Goal: Task Accomplishment & Management: Manage account settings

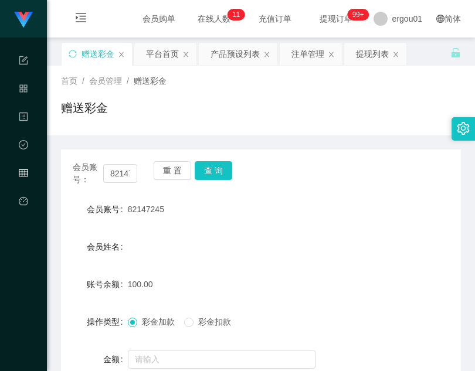
click at [113, 164] on input "82147245" at bounding box center [120, 173] width 34 height 19
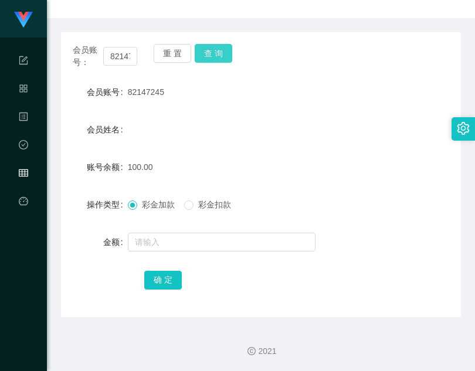
scroll to position [0, 16]
click at [216, 50] on button "查 询" at bounding box center [214, 53] width 38 height 19
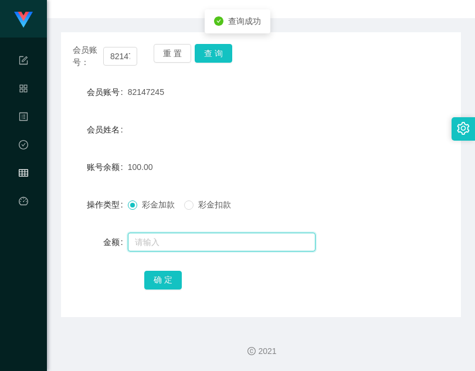
click at [179, 233] on input "text" at bounding box center [222, 242] width 188 height 19
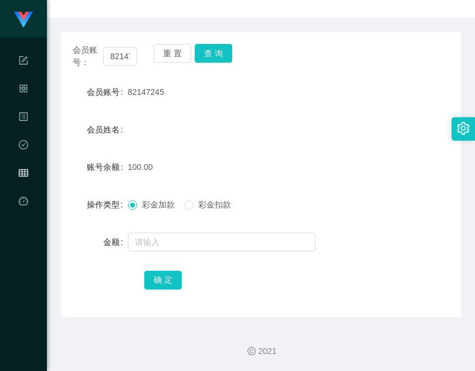
click at [186, 86] on div "82147245" at bounding box center [244, 91] width 233 height 23
click at [132, 56] on input "82147245" at bounding box center [120, 56] width 34 height 19
paste input "90573738"
type input "90573738"
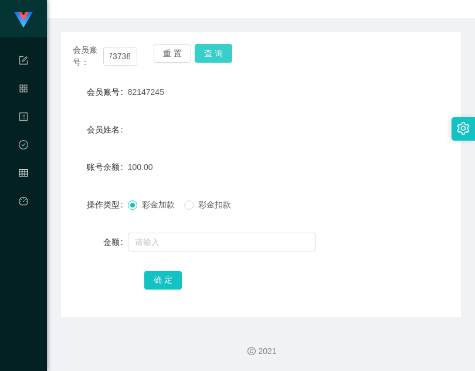
click at [217, 50] on button "查 询" at bounding box center [214, 53] width 38 height 19
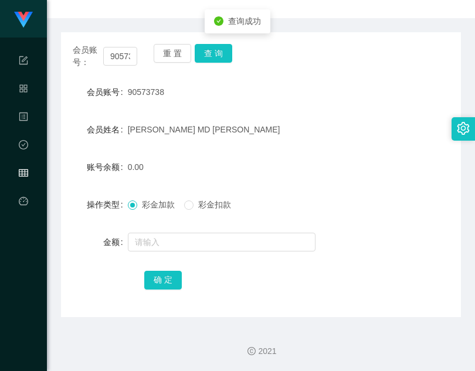
click at [203, 223] on form "会员账号 90573738 会员姓名 [PERSON_NAME] MD ANAMOL 账号余额 0.00 操作类型 彩金加款 彩金扣款 金额 确 定" at bounding box center [261, 185] width 400 height 211
click at [201, 232] on form "会员账号 90573738 会员姓名 [PERSON_NAME] MD ANAMOL 账号余额 0.00 操作类型 彩金加款 彩金扣款 金额 确 定" at bounding box center [261, 185] width 400 height 211
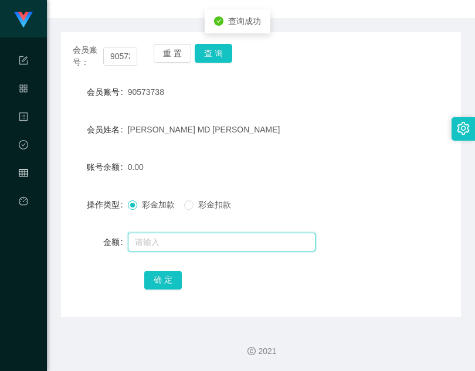
click at [206, 236] on input "text" at bounding box center [222, 242] width 188 height 19
type input "100"
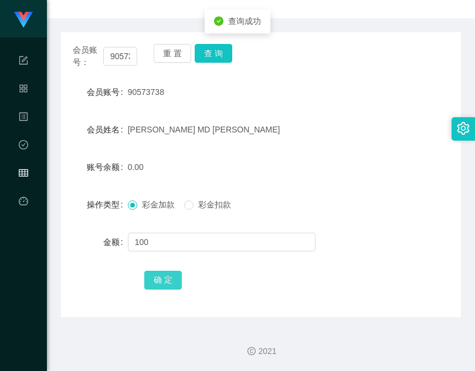
click at [168, 276] on button "确 定" at bounding box center [163, 280] width 38 height 19
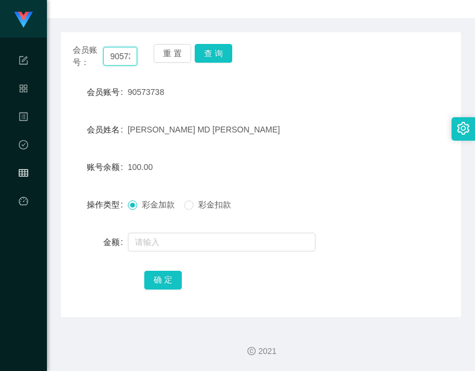
click at [110, 57] on input "90573738" at bounding box center [120, 56] width 34 height 19
paste input "82147245"
type input "82147245"
click at [204, 59] on button "查 询" at bounding box center [214, 53] width 38 height 19
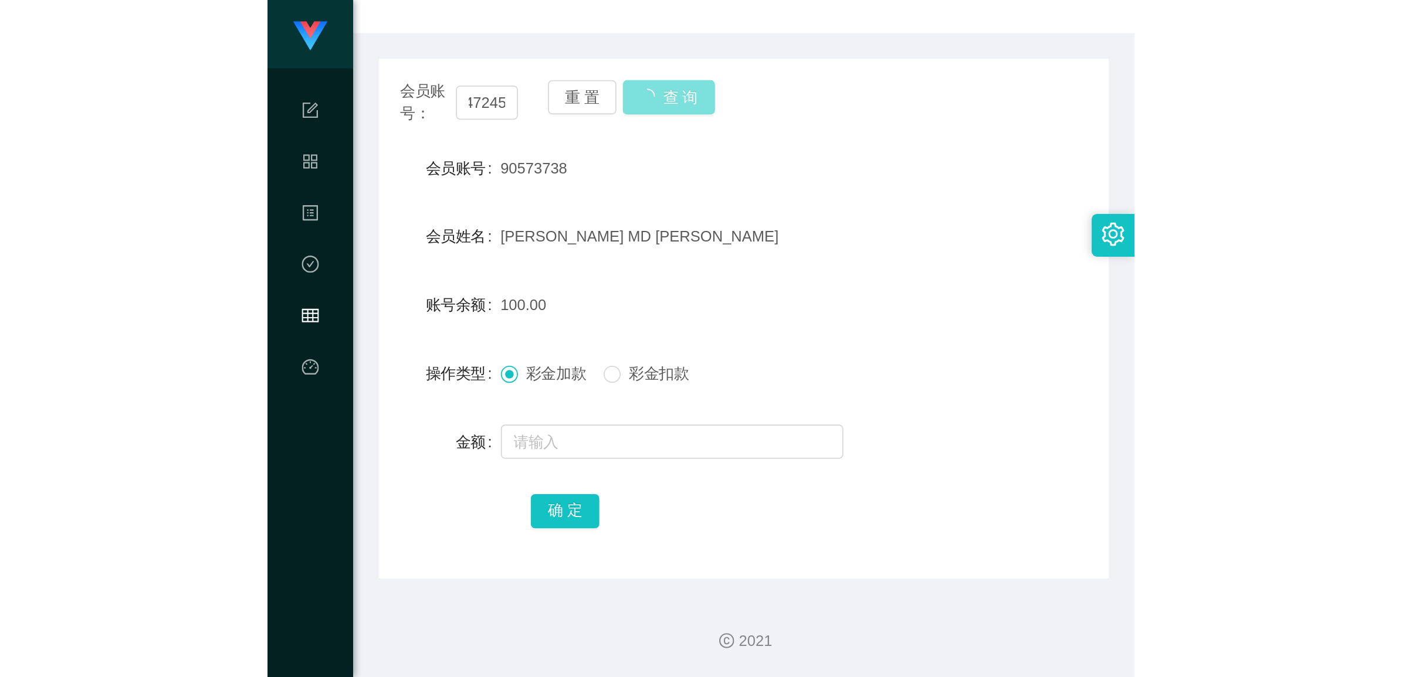
scroll to position [0, 0]
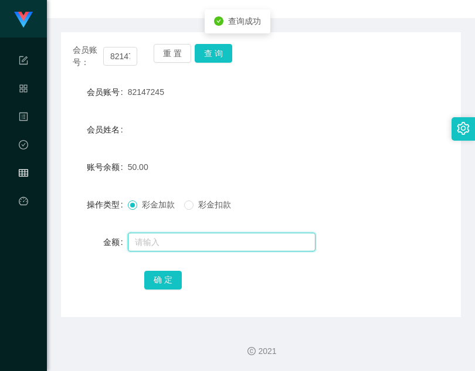
click at [168, 248] on input "text" at bounding box center [222, 242] width 188 height 19
type input "100"
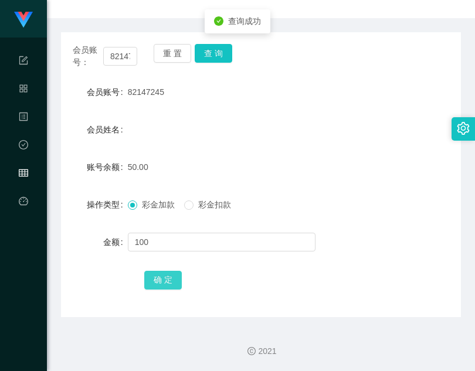
click at [160, 280] on button "确 定" at bounding box center [163, 280] width 38 height 19
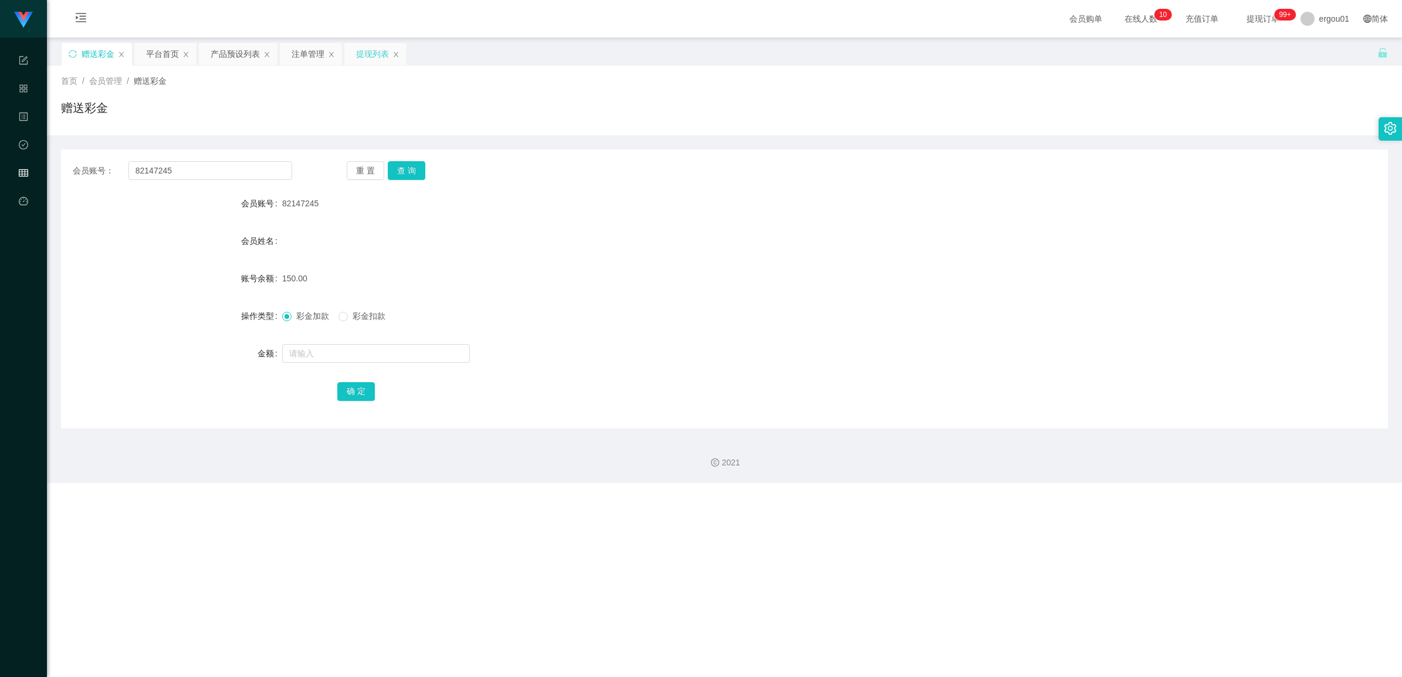
click at [365, 57] on div "提现列表" at bounding box center [372, 54] width 33 height 22
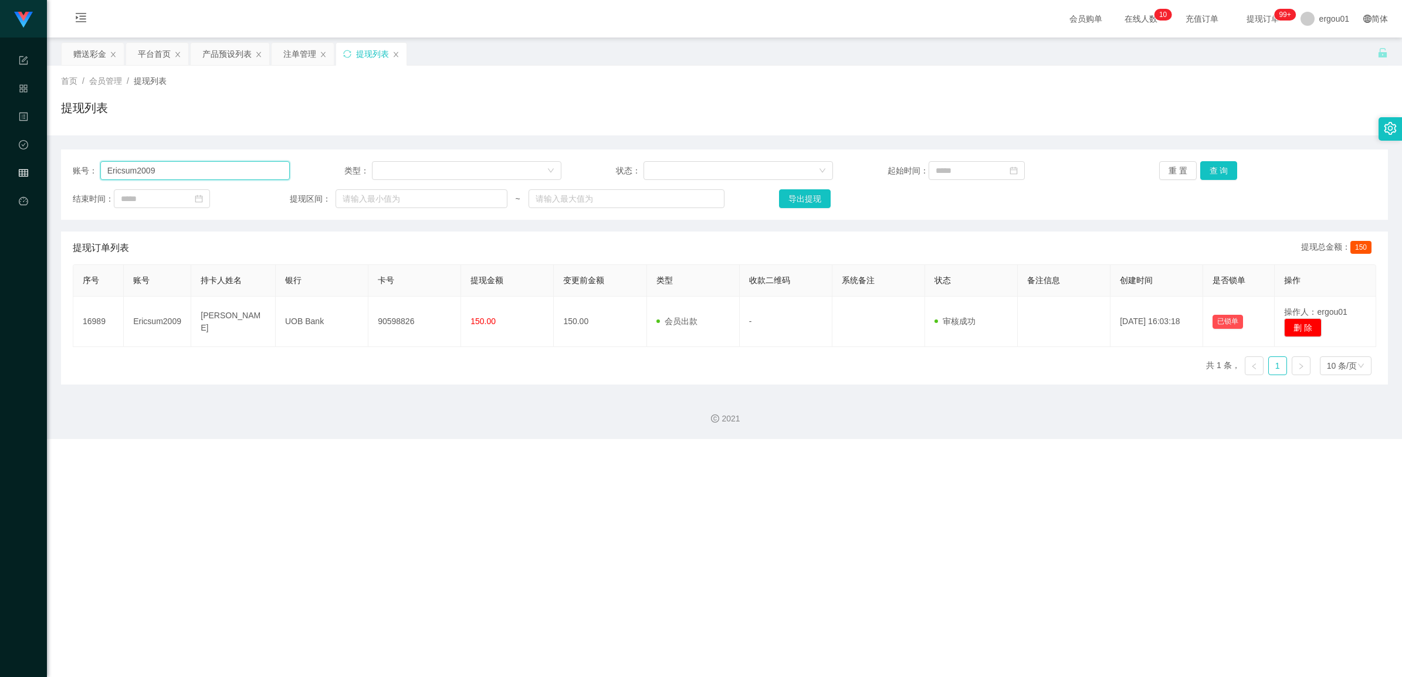
click at [228, 176] on input "Ericsum2009" at bounding box center [195, 170] width 190 height 19
paste input "82147245"
click at [474, 167] on div "重 置 查 询" at bounding box center [1267, 170] width 217 height 19
click at [474, 169] on button "查 询" at bounding box center [1219, 170] width 38 height 19
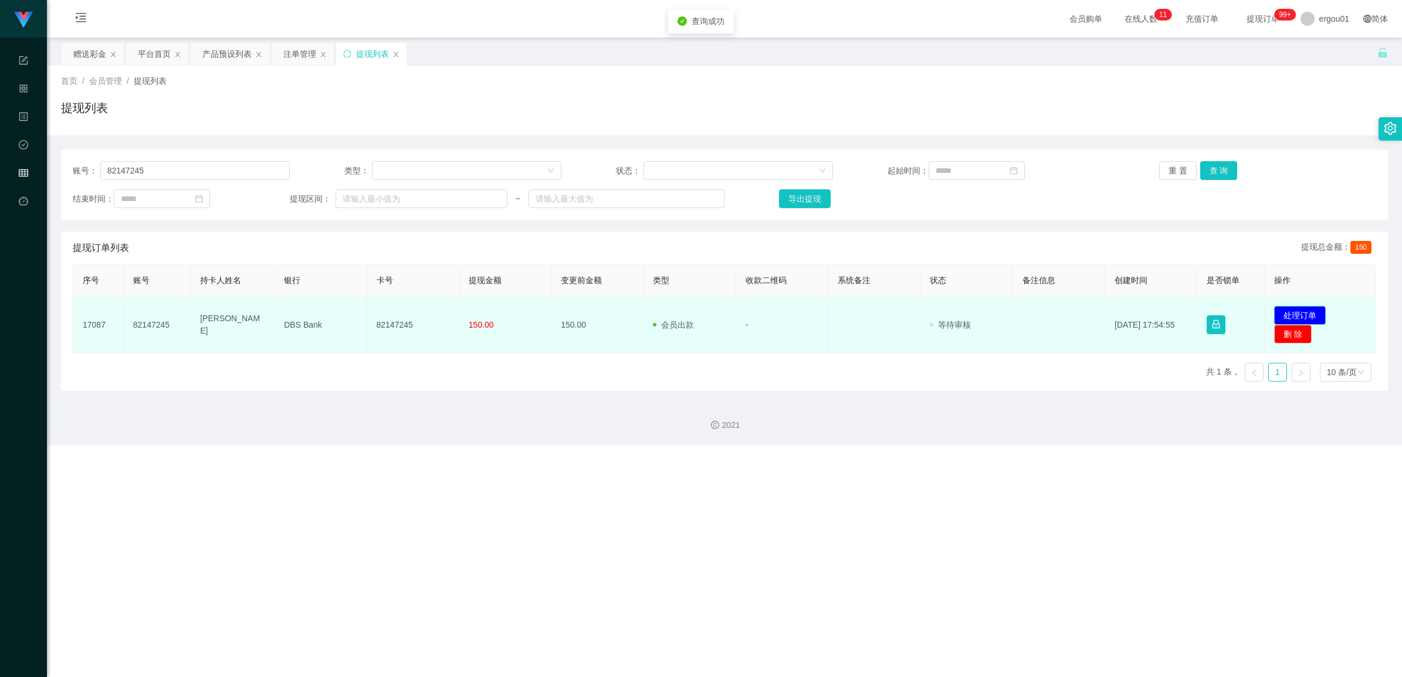
click at [474, 306] on button "处理订单" at bounding box center [1300, 315] width 52 height 19
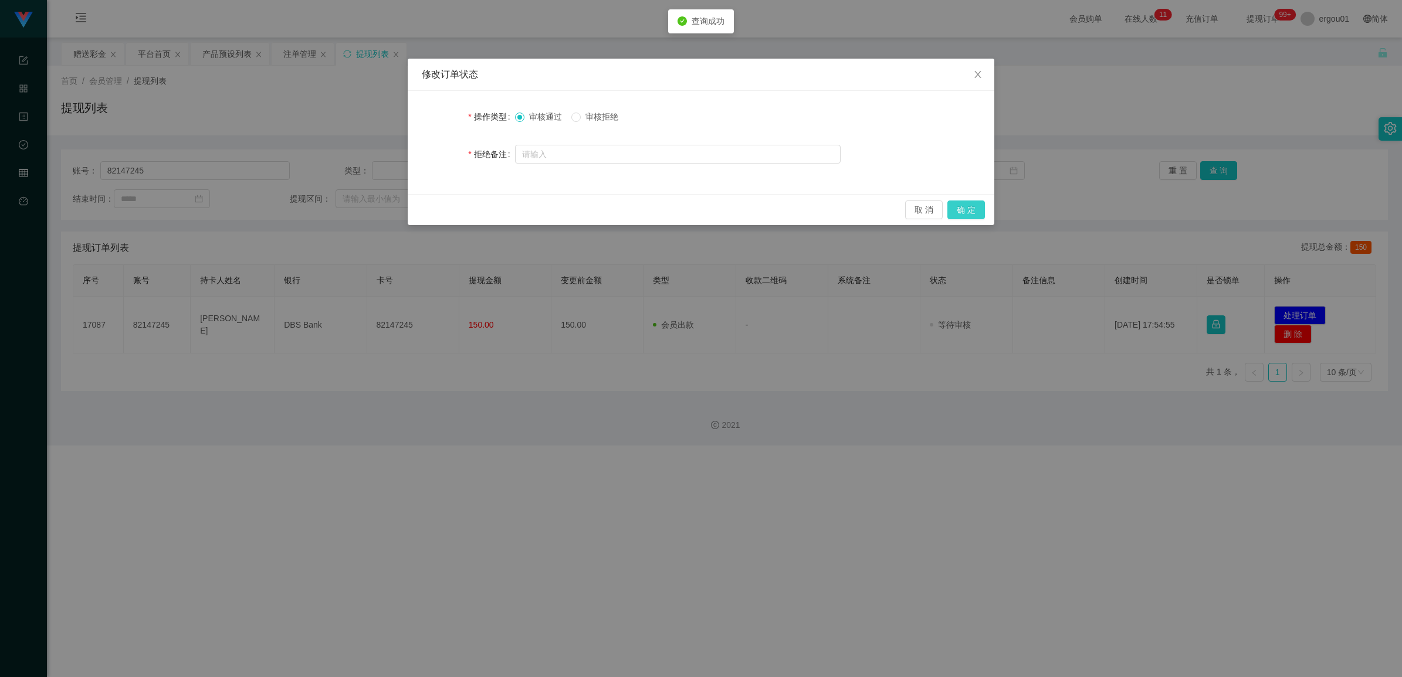
click at [474, 208] on button "确 定" at bounding box center [966, 210] width 38 height 19
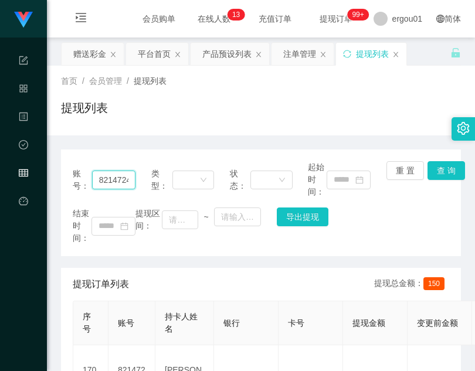
click at [124, 176] on input "82147245" at bounding box center [113, 180] width 43 height 19
paste input "90573738"
type input "90573738"
click at [434, 165] on button "查 询" at bounding box center [447, 170] width 38 height 19
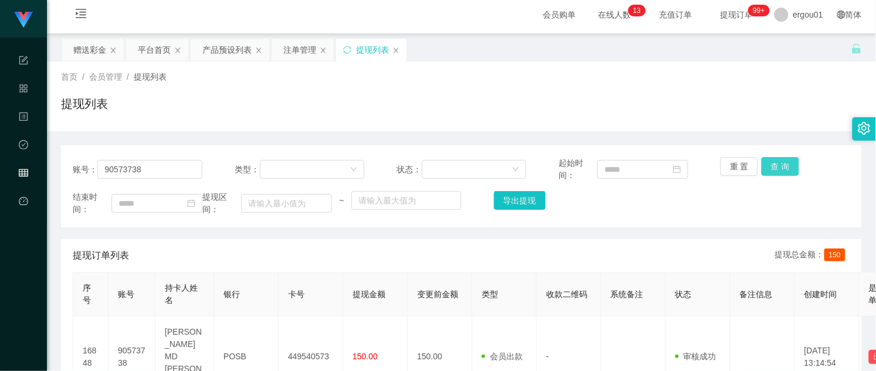
scroll to position [0, 0]
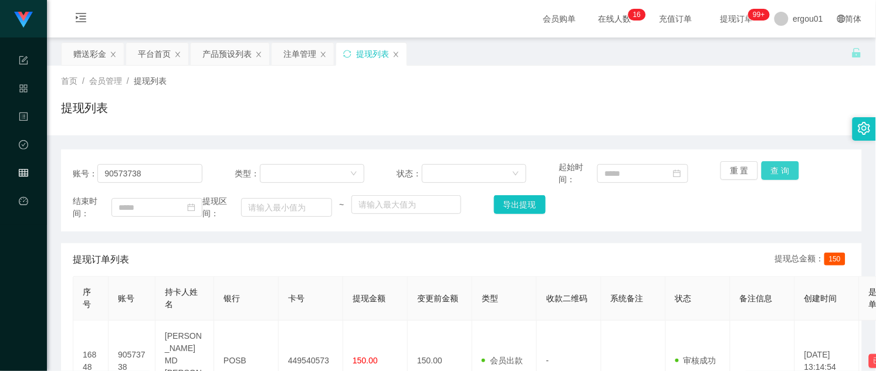
click at [474, 172] on button "查 询" at bounding box center [780, 170] width 38 height 19
click at [86, 51] on div "赠送彩金" at bounding box center [89, 54] width 33 height 22
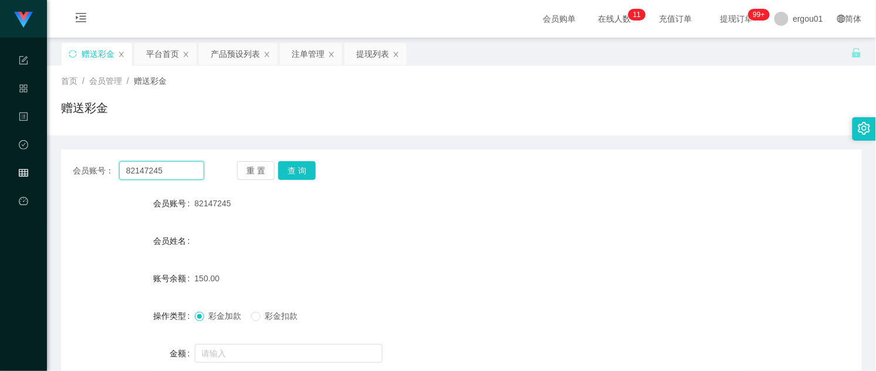
click at [185, 173] on input "82147245" at bounding box center [161, 170] width 85 height 19
paste input "Kiongkong"
type input "Kiongkong"
click at [289, 171] on button "查 询" at bounding box center [297, 170] width 38 height 19
click at [212, 343] on div at bounding box center [428, 353] width 467 height 23
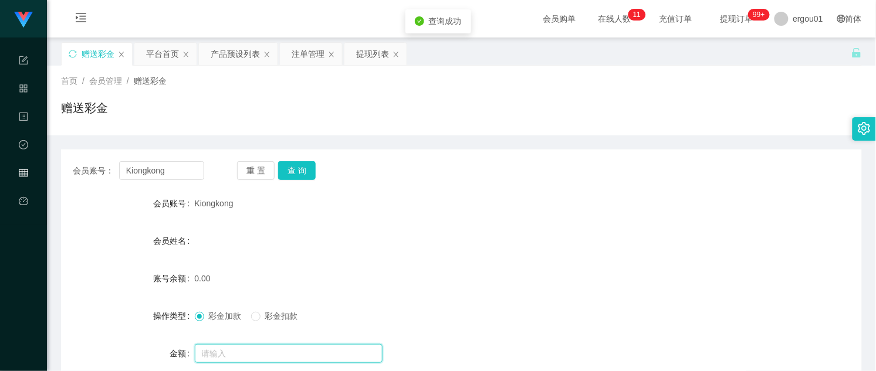
click at [218, 354] on input "text" at bounding box center [289, 353] width 188 height 19
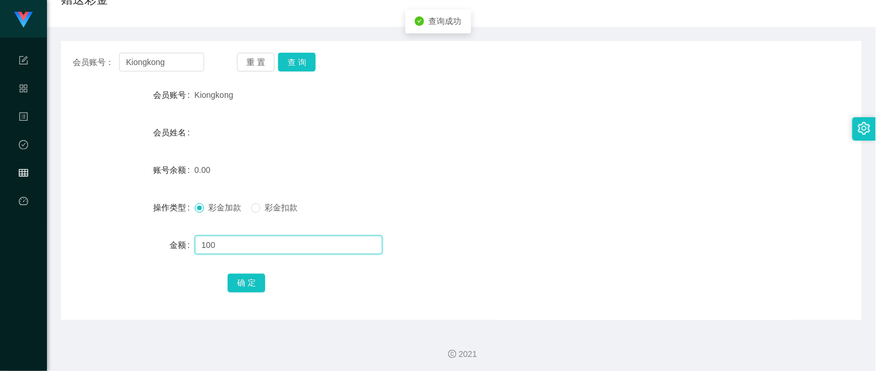
scroll to position [111, 0]
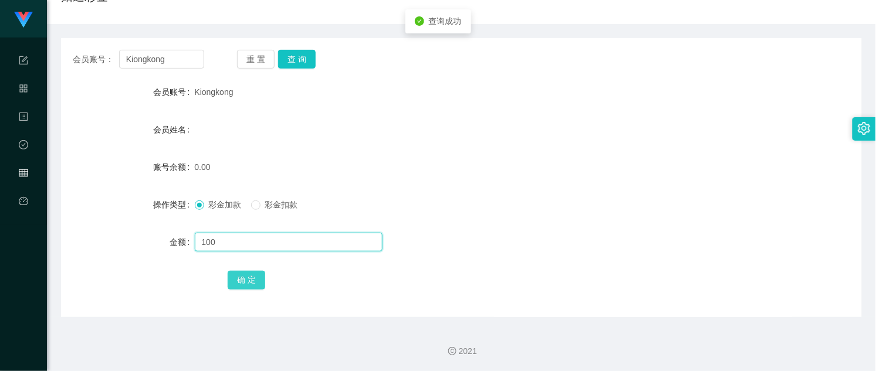
type input "100"
click at [238, 280] on button "确 定" at bounding box center [247, 280] width 38 height 19
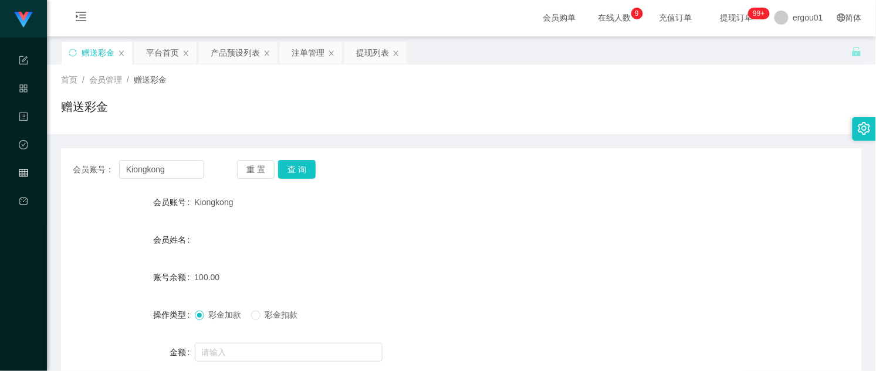
scroll to position [0, 0]
click at [367, 66] on div "首页 / 会员管理 / 赠送彩金 / 赠送彩金" at bounding box center [461, 101] width 829 height 70
click at [372, 55] on div "提现列表" at bounding box center [372, 54] width 33 height 22
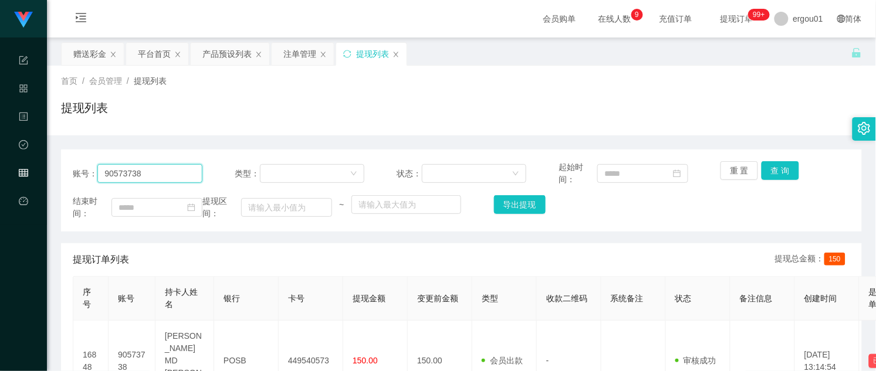
click at [159, 174] on input "90573738" at bounding box center [149, 173] width 104 height 19
click at [474, 170] on button "查 询" at bounding box center [780, 170] width 38 height 19
click at [157, 57] on div "平台首页" at bounding box center [154, 54] width 33 height 22
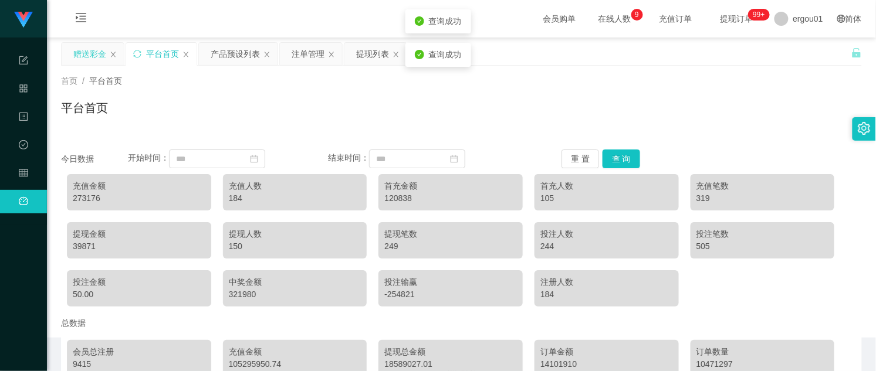
click at [83, 54] on div "赠送彩金" at bounding box center [89, 54] width 33 height 22
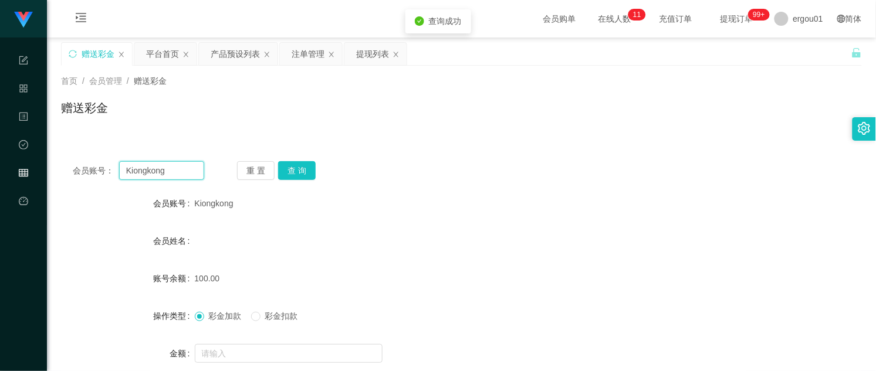
click at [156, 171] on input "Kiongkong" at bounding box center [161, 170] width 85 height 19
paste input "90573738"
drag, startPoint x: 296, startPoint y: 165, endPoint x: 294, endPoint y: 174, distance: 9.0
click at [296, 165] on button "查 询" at bounding box center [297, 170] width 38 height 19
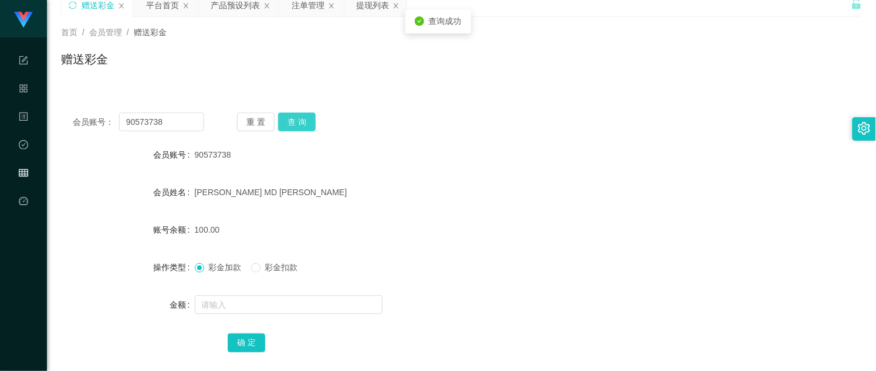
scroll to position [111, 0]
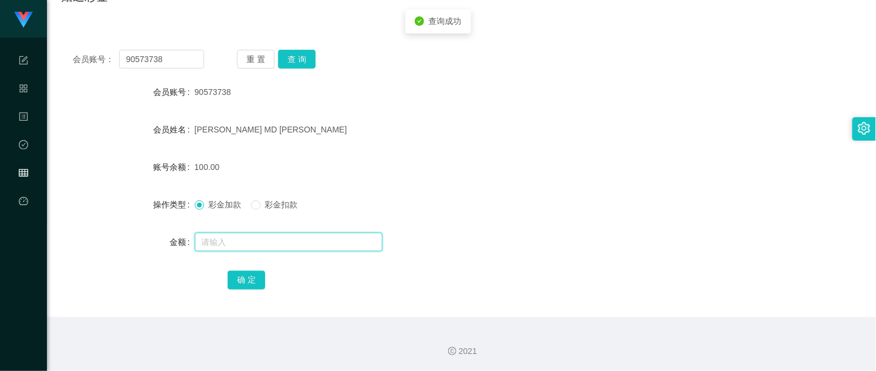
click at [244, 238] on input "text" at bounding box center [289, 242] width 188 height 19
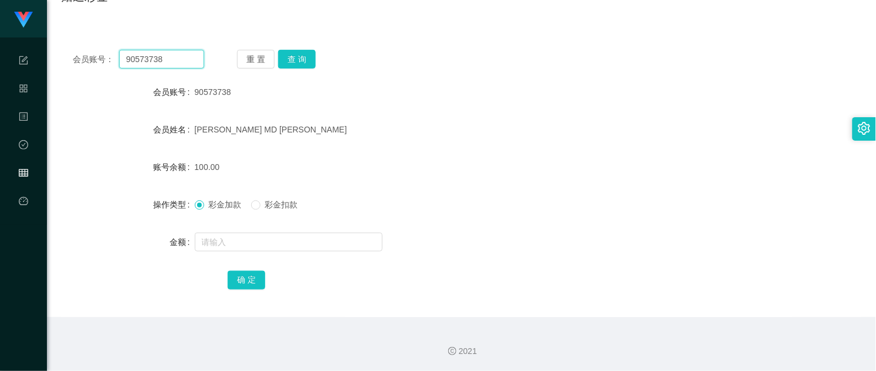
click at [184, 62] on input "90573738" at bounding box center [161, 59] width 85 height 19
paste input "Kiongkong"
type input "Kiongkong"
click at [306, 57] on button "查 询" at bounding box center [297, 59] width 38 height 19
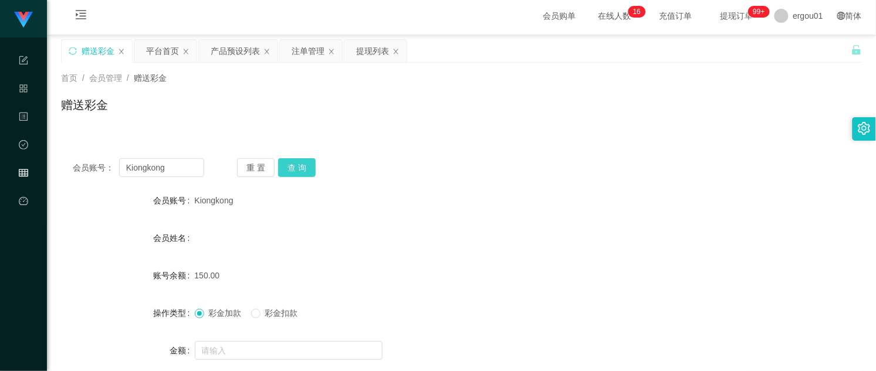
scroll to position [0, 0]
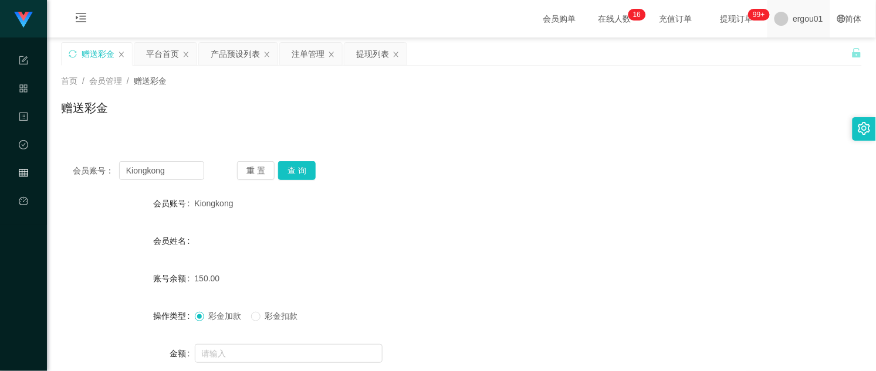
drag, startPoint x: 743, startPoint y: 150, endPoint x: 776, endPoint y: 1, distance: 152.5
click at [474, 148] on div "会员账号： Kiongkong 重 置 查 询 会员账号 Kiongkong 会员姓名 账号余额 150.00 操作类型 彩金加款 彩金扣款 金额 确 定" at bounding box center [461, 281] width 801 height 293
click at [313, 59] on div "注单管理" at bounding box center [307, 54] width 33 height 22
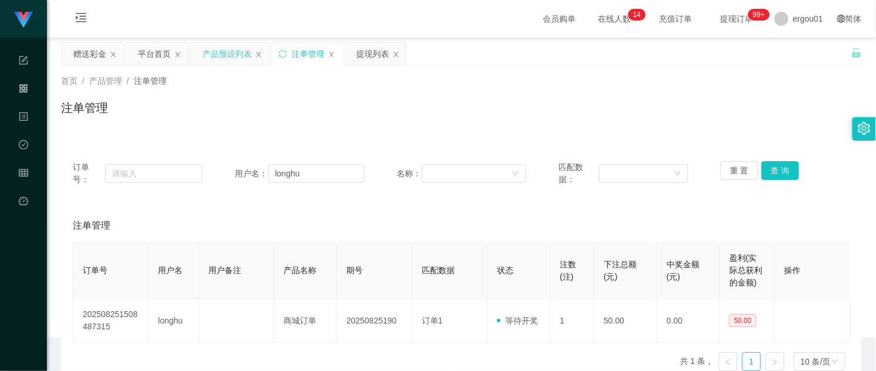
click at [235, 57] on div "产品预设列表" at bounding box center [226, 54] width 49 height 22
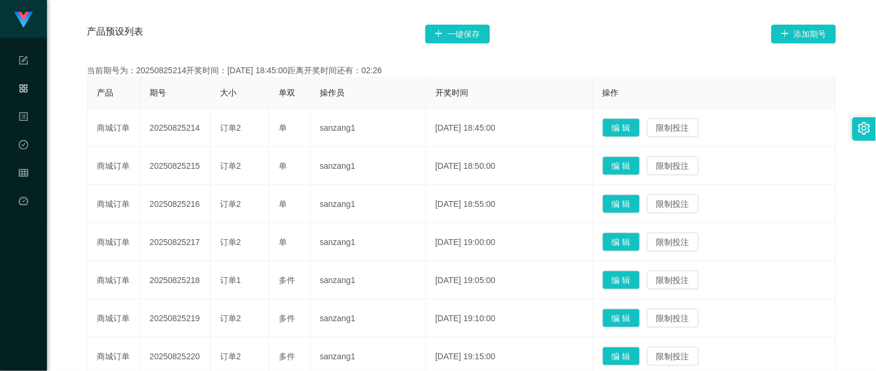
scroll to position [220, 0]
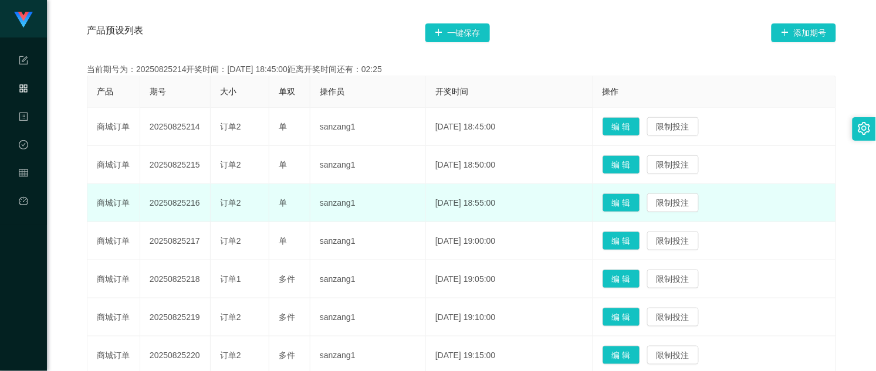
click at [426, 209] on td "[DATE] 18:55:00" at bounding box center [509, 203] width 167 height 38
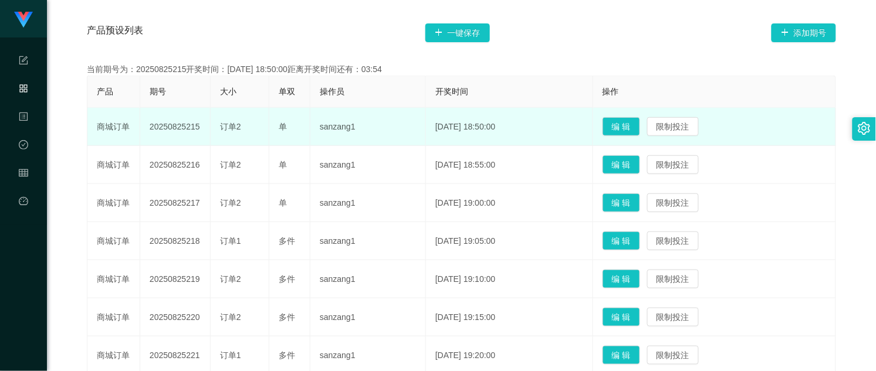
scroll to position [0, 0]
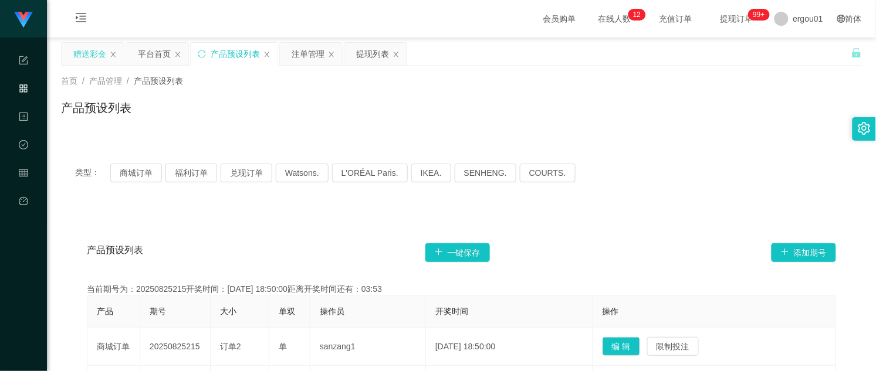
click at [70, 48] on div "赠送彩金" at bounding box center [93, 54] width 62 height 22
click at [97, 54] on div "赠送彩金" at bounding box center [89, 54] width 33 height 22
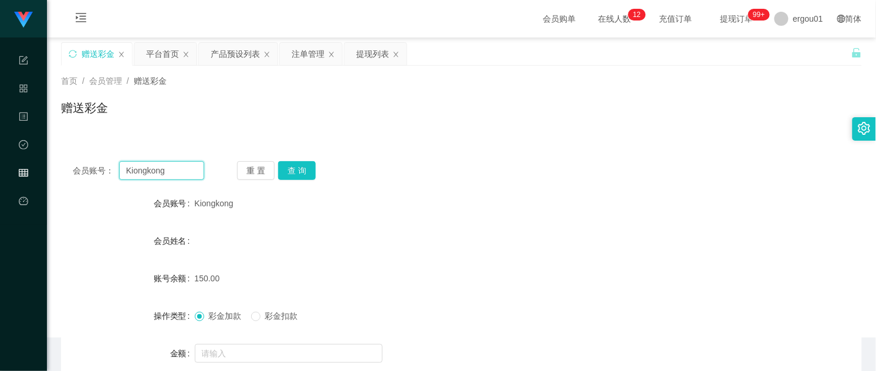
click at [173, 174] on input "Kiongkong" at bounding box center [161, 170] width 85 height 19
paste input "90573738"
type input "90573738"
click at [283, 173] on button "查 询" at bounding box center [297, 170] width 38 height 19
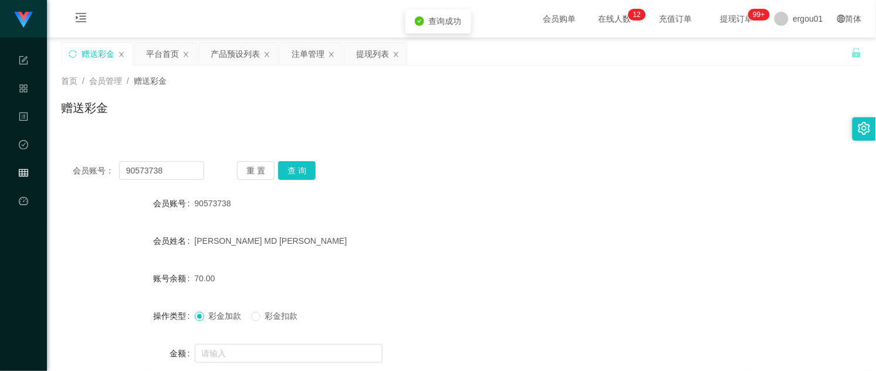
click at [252, 342] on div at bounding box center [428, 353] width 467 height 23
click at [367, 55] on div "提现列表" at bounding box center [372, 54] width 33 height 22
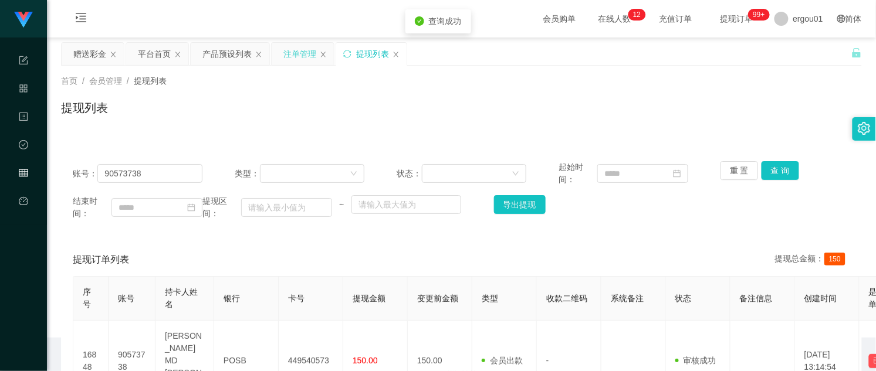
click at [304, 56] on div "注单管理" at bounding box center [299, 54] width 33 height 22
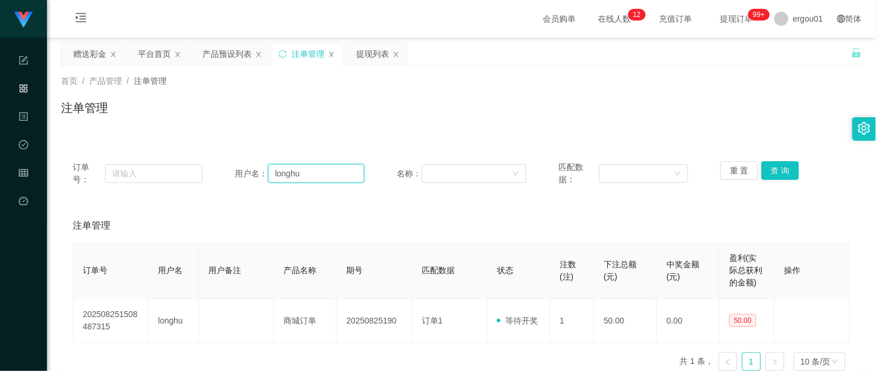
click at [311, 170] on input "longhu" at bounding box center [316, 173] width 96 height 19
paste input "90573738"
type input "90573738"
click at [474, 168] on button "查 询" at bounding box center [780, 170] width 38 height 19
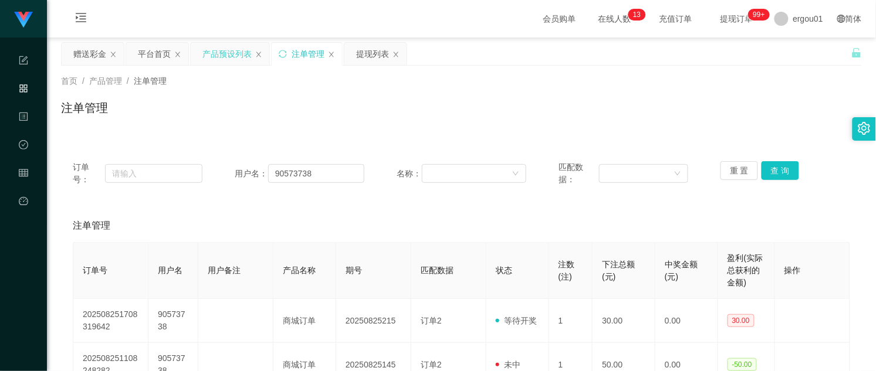
click at [221, 51] on div "产品预设列表" at bounding box center [226, 54] width 49 height 22
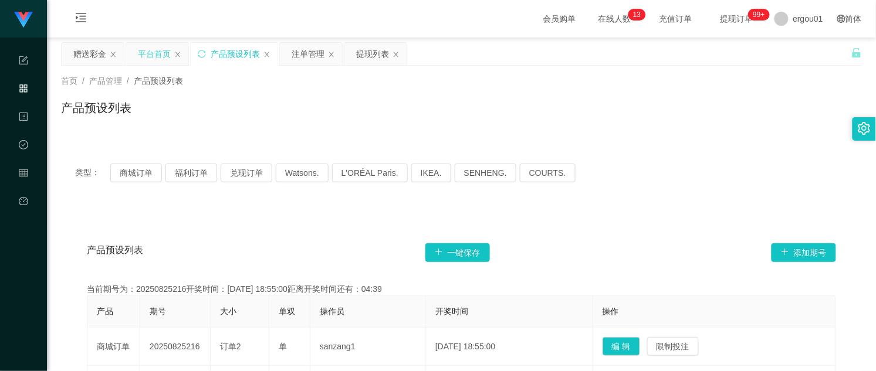
click at [154, 48] on div "平台首页" at bounding box center [154, 54] width 33 height 22
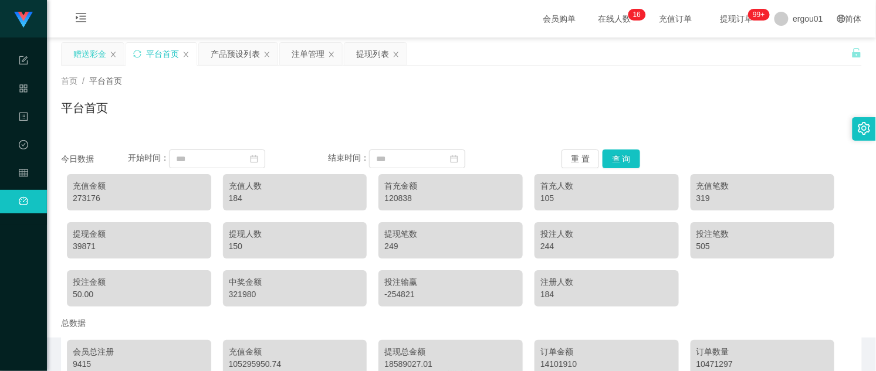
click at [86, 56] on div "赠送彩金" at bounding box center [89, 54] width 33 height 22
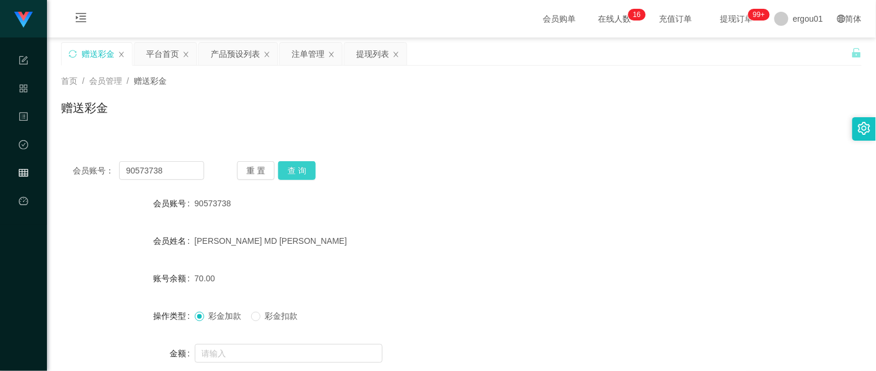
click at [297, 177] on button "查 询" at bounding box center [297, 170] width 38 height 19
click at [169, 171] on input "90573738" at bounding box center [161, 170] width 85 height 19
click at [368, 50] on div "提现列表" at bounding box center [372, 54] width 33 height 22
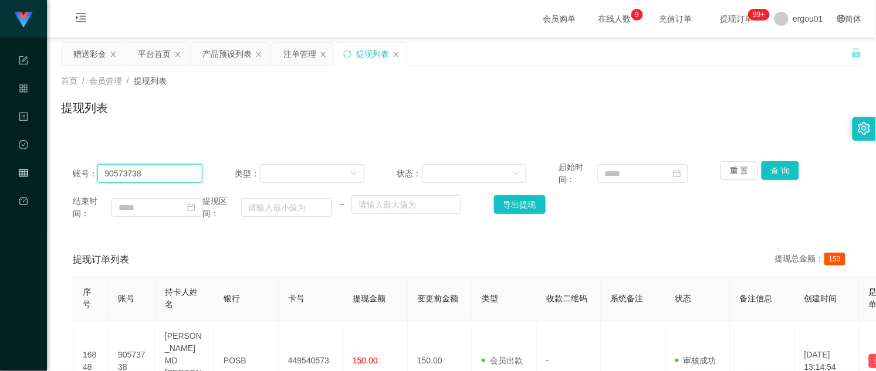
click at [151, 172] on input "90573738" at bounding box center [149, 173] width 104 height 19
drag, startPoint x: 767, startPoint y: 172, endPoint x: 752, endPoint y: 183, distance: 18.4
click at [474, 172] on button "查 询" at bounding box center [780, 170] width 38 height 19
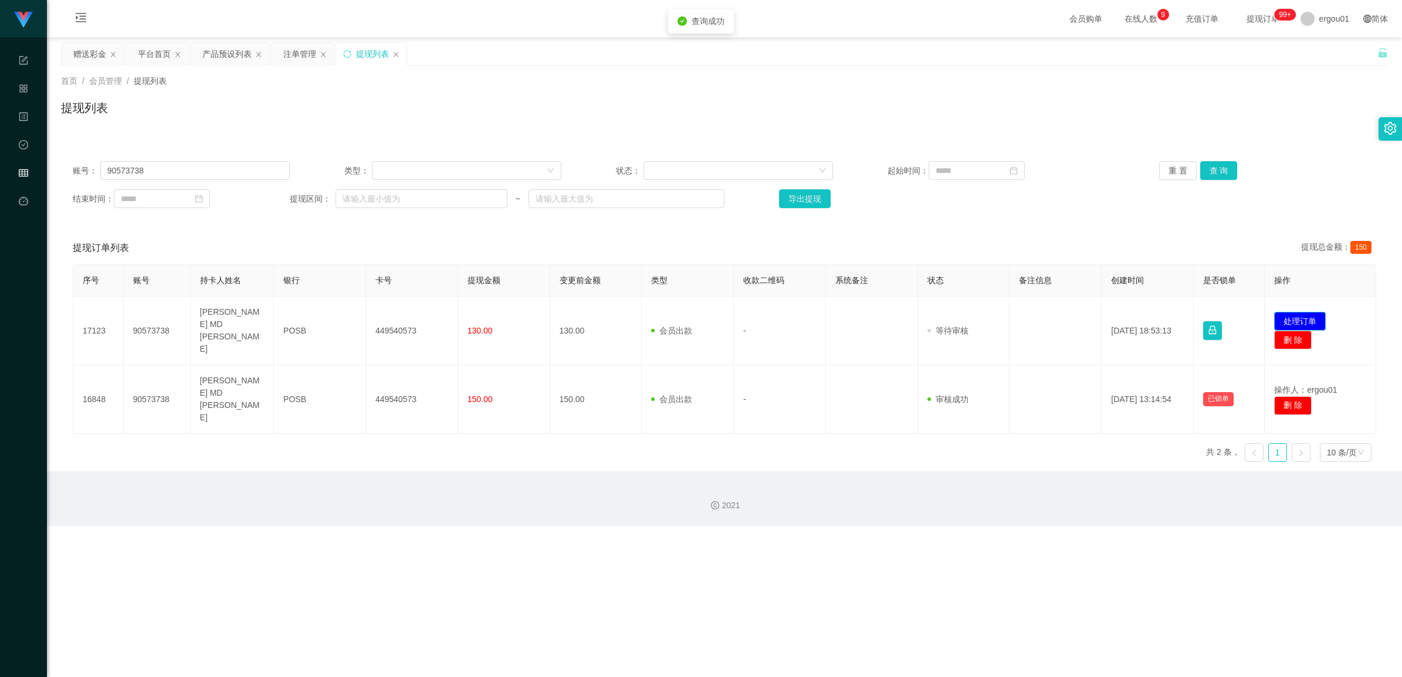
click at [474, 312] on button "处理订单" at bounding box center [1300, 321] width 52 height 19
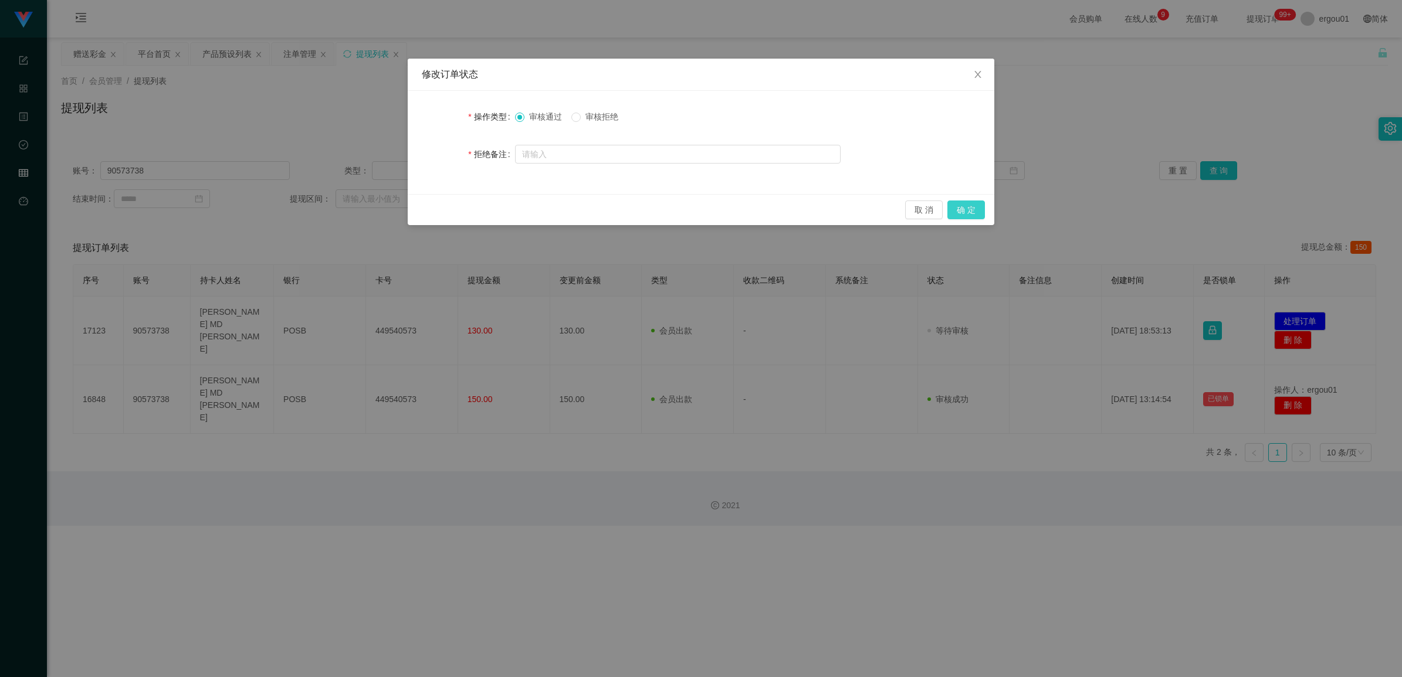
click at [474, 210] on button "确 定" at bounding box center [966, 210] width 38 height 19
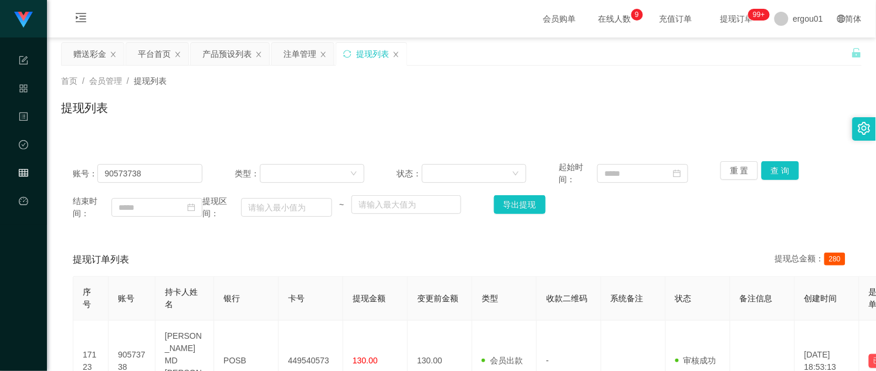
click at [230, 77] on div "首页 / 会员管理 / 提现列表 /" at bounding box center [461, 81] width 801 height 12
click at [88, 50] on div "赠送彩金" at bounding box center [89, 54] width 33 height 22
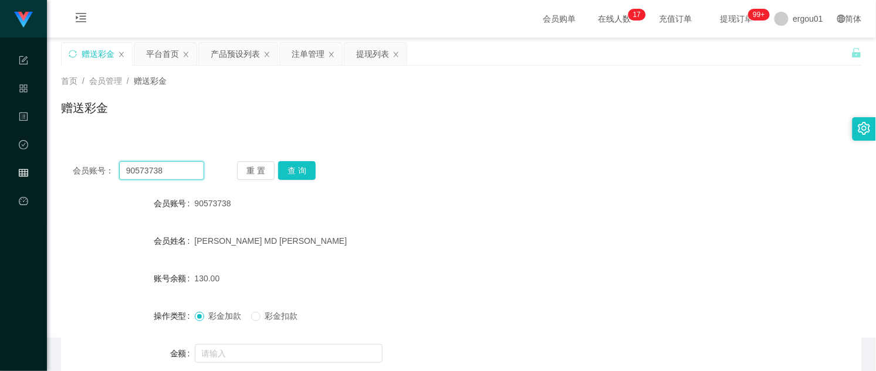
click at [160, 168] on input "90573738" at bounding box center [161, 170] width 85 height 19
paste input "81766"
click at [311, 165] on button "查 询" at bounding box center [297, 170] width 38 height 19
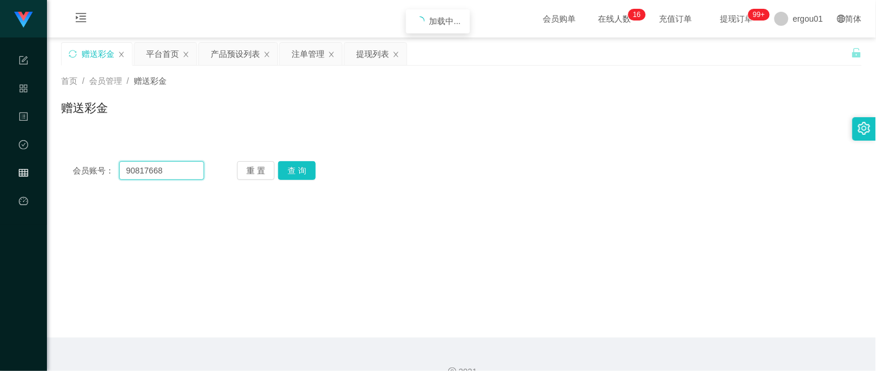
click at [179, 165] on input "90817668" at bounding box center [161, 170] width 85 height 19
paste input "moneyyy"
type input "moneyyy"
drag, startPoint x: 303, startPoint y: 174, endPoint x: 306, endPoint y: 182, distance: 8.7
click at [303, 174] on button "查 询" at bounding box center [297, 170] width 38 height 19
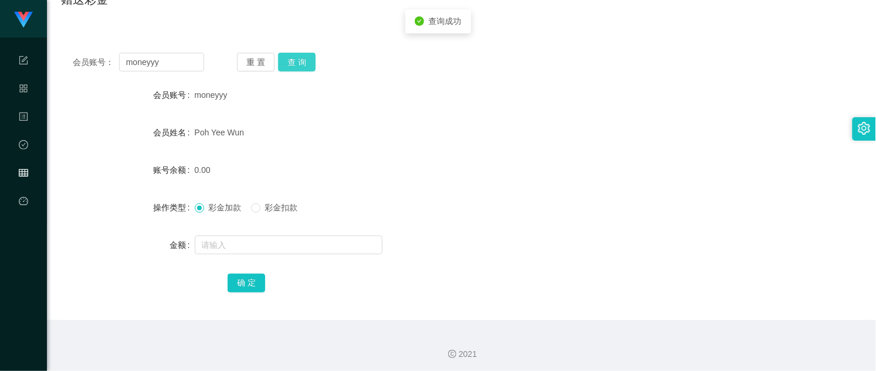
scroll to position [111, 0]
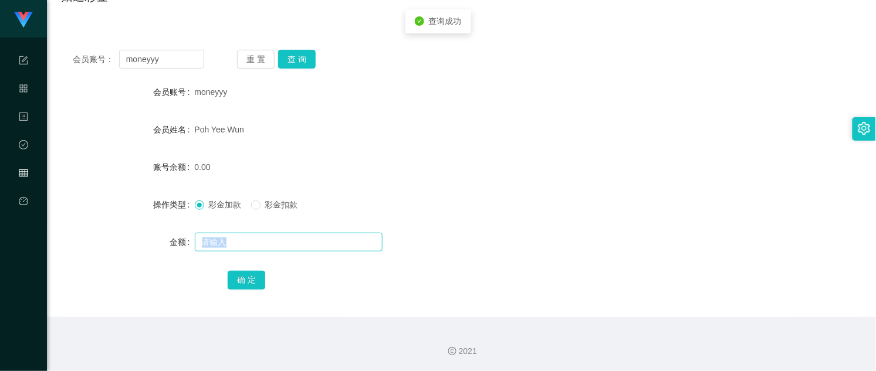
drag, startPoint x: 302, startPoint y: 257, endPoint x: 321, endPoint y: 241, distance: 25.0
click at [311, 247] on form "会员账号 moneyyy 会员姓名 [PERSON_NAME] 账号余额 0.00 操作类型 彩金加款 彩金扣款 金额 确 定" at bounding box center [461, 185] width 801 height 211
click at [321, 240] on input "text" at bounding box center [289, 242] width 188 height 19
click at [312, 242] on input "text" at bounding box center [289, 242] width 188 height 19
type input "300"
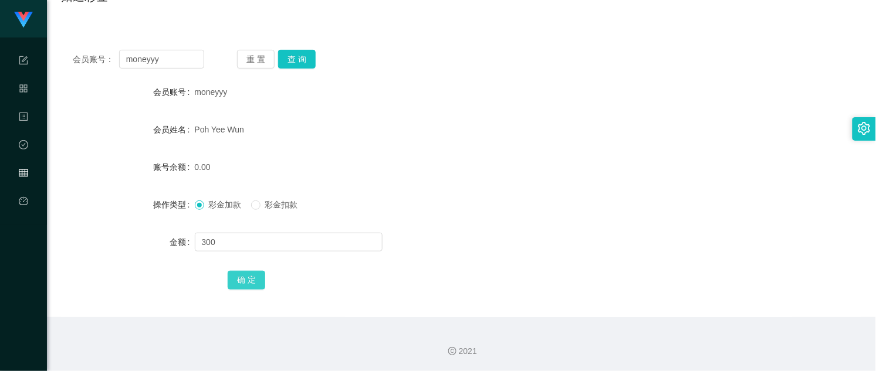
drag, startPoint x: 257, startPoint y: 276, endPoint x: 264, endPoint y: 279, distance: 8.2
click at [257, 279] on button "确 定" at bounding box center [247, 280] width 38 height 19
click at [162, 57] on input "moneyyy" at bounding box center [161, 59] width 85 height 19
paste input "Ericsum2009"
type input "Ericsum2009"
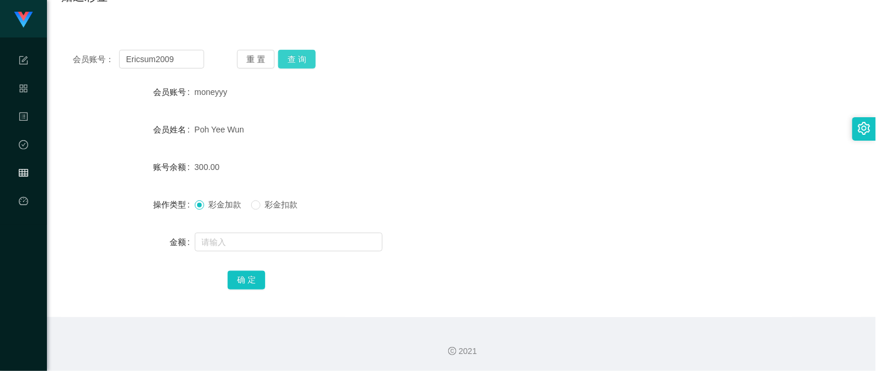
click at [294, 68] on div "会员账号： Ericsum2009 重 置 查 询 会员账号 moneyyy 会员姓名 [PERSON_NAME] 账号余额 300.00 操作类型 彩金加款…" at bounding box center [461, 177] width 801 height 279
drag, startPoint x: 294, startPoint y: 68, endPoint x: 287, endPoint y: 59, distance: 11.3
click at [274, 55] on div "重 置 查 询" at bounding box center [302, 59] width 131 height 19
click at [296, 59] on button "查 询" at bounding box center [297, 59] width 38 height 19
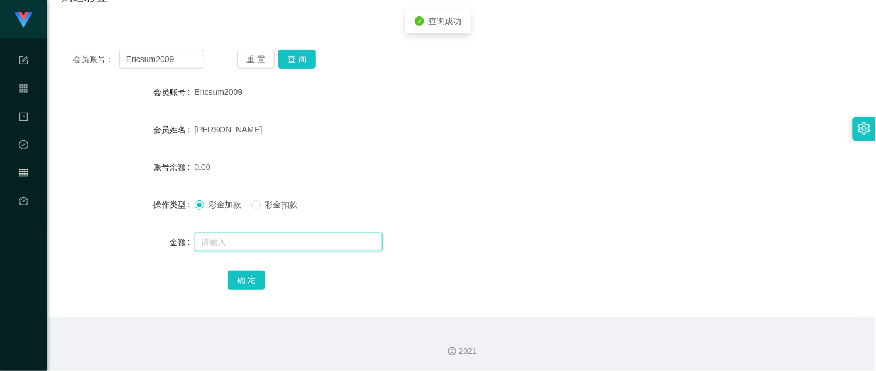
click at [217, 240] on input "text" at bounding box center [289, 242] width 188 height 19
type input "300"
click at [240, 282] on button "确 定" at bounding box center [247, 280] width 38 height 19
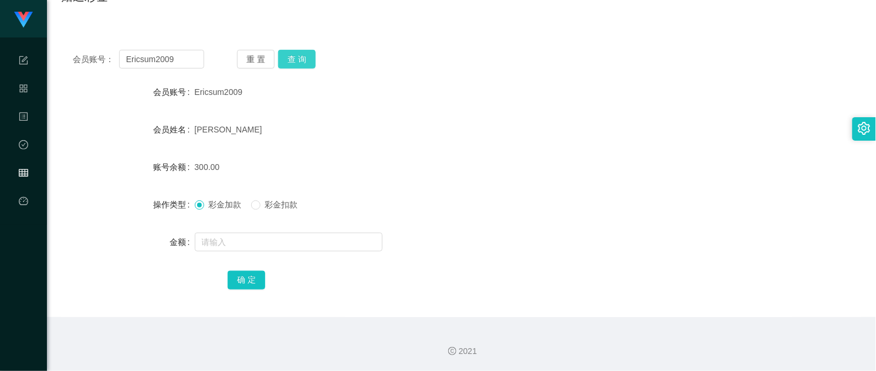
click at [312, 53] on button "查 询" at bounding box center [297, 59] width 38 height 19
click at [192, 63] on input "Ericsum2009" at bounding box center [161, 59] width 85 height 19
paste input "Kiongkong"
type input "Kiongkong"
click at [297, 65] on button "查 询" at bounding box center [297, 59] width 38 height 19
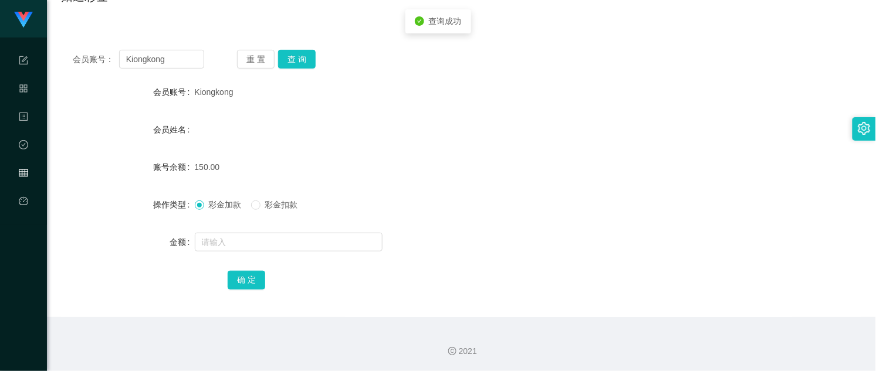
click at [257, 263] on form "会员账号 Kiongkong 会员姓名 账号余额 150.00 操作类型 彩金加款 彩金扣款 金额 确 定" at bounding box center [461, 185] width 801 height 211
click at [257, 238] on input "text" at bounding box center [289, 242] width 188 height 19
type input "150"
click at [249, 282] on button "确 定" at bounding box center [247, 280] width 38 height 19
click at [181, 56] on input "Kiongkong" at bounding box center [161, 59] width 85 height 19
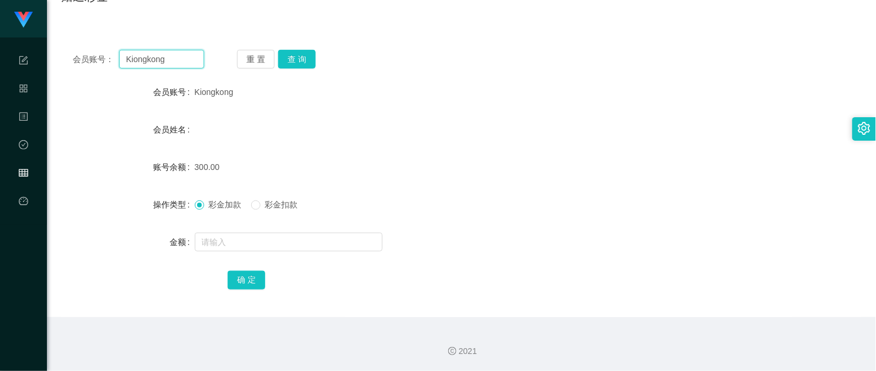
paste input "82147245"
type input "82147245"
drag, startPoint x: 289, startPoint y: 72, endPoint x: 300, endPoint y: 76, distance: 12.6
click at [291, 71] on div "会员账号： 82147245 重 置 查 询 会员账号 Kiongkong 会员姓名 账号余额 300.00 操作类型 彩金加款 彩金扣款 金额 确 定" at bounding box center [461, 177] width 801 height 279
click at [305, 53] on button "查 询" at bounding box center [297, 59] width 38 height 19
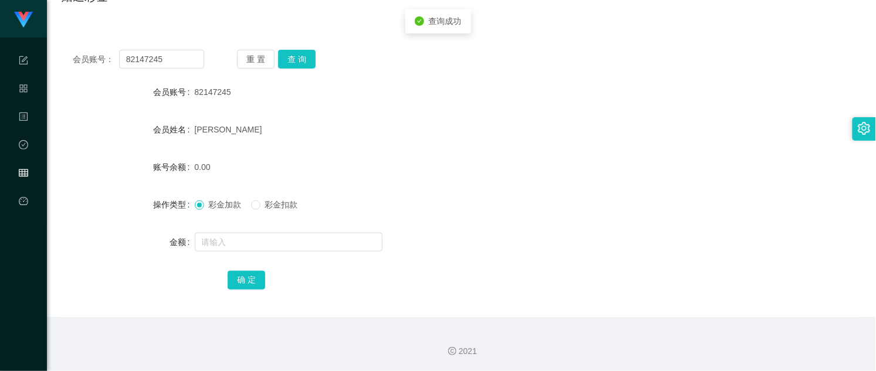
click at [226, 232] on div at bounding box center [428, 241] width 467 height 23
click at [273, 236] on input "text" at bounding box center [289, 242] width 188 height 19
type input "100"
drag, startPoint x: 248, startPoint y: 280, endPoint x: 283, endPoint y: 279, distance: 34.6
click at [248, 280] on button "确 定" at bounding box center [247, 280] width 38 height 19
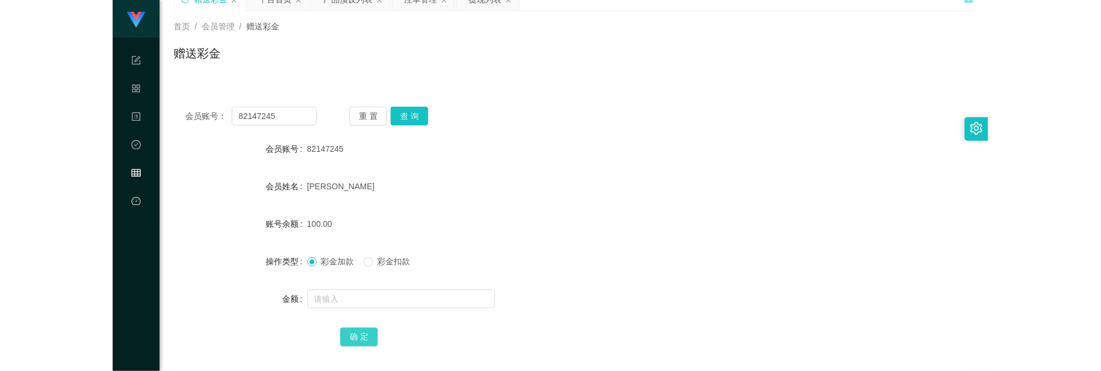
scroll to position [0, 0]
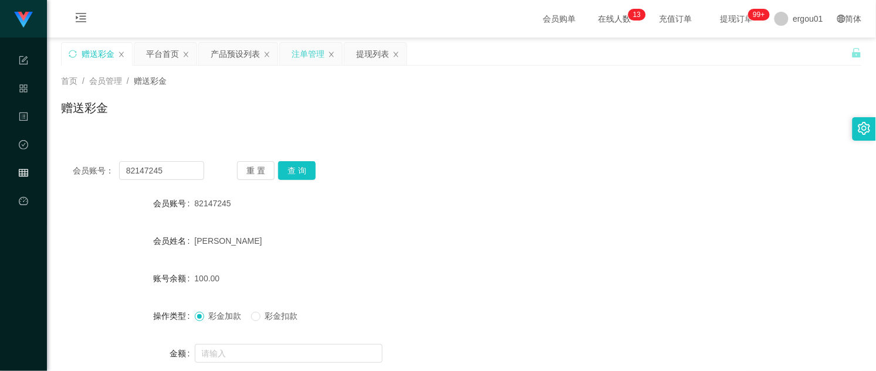
click at [317, 52] on div "注单管理" at bounding box center [307, 54] width 33 height 22
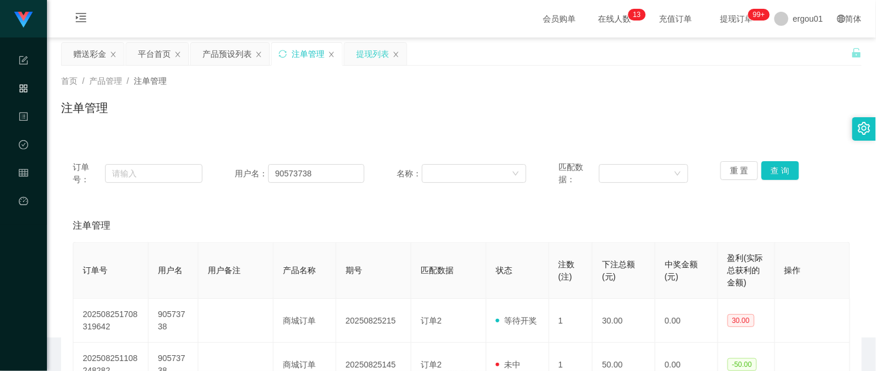
click at [370, 59] on div "提现列表" at bounding box center [372, 54] width 33 height 22
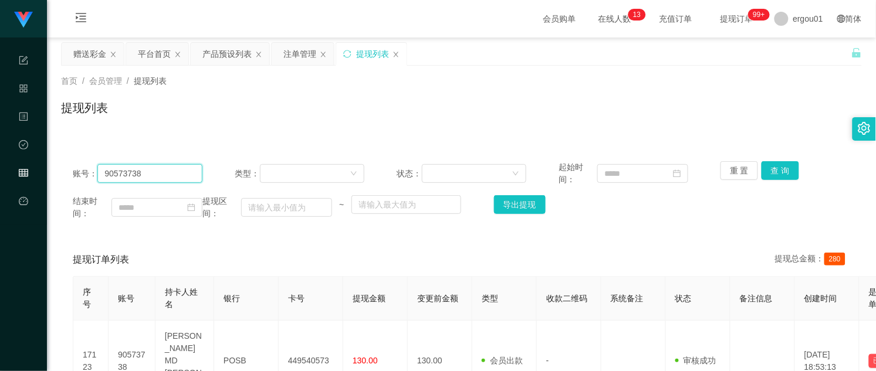
click at [172, 171] on input "90573738" at bounding box center [149, 173] width 104 height 19
paste input "Kiongkong"
type input "Kiongkong"
click at [474, 176] on button "查 询" at bounding box center [780, 170] width 38 height 19
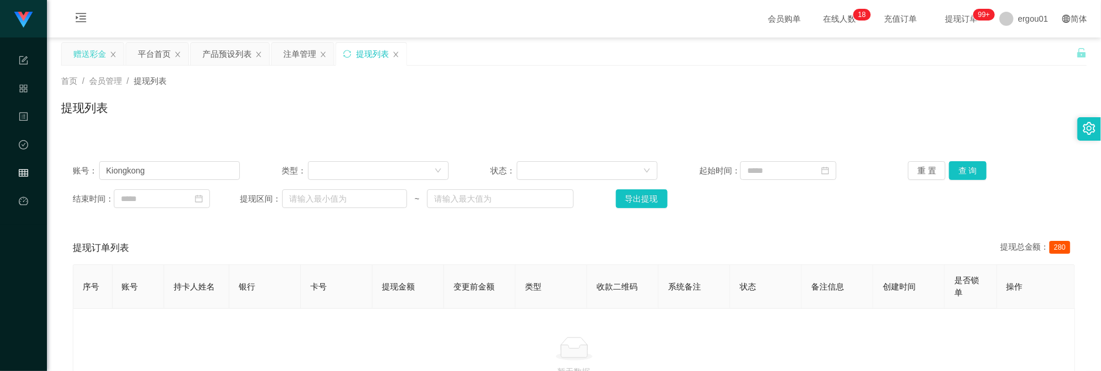
click at [74, 57] on div "赠送彩金" at bounding box center [89, 54] width 33 height 22
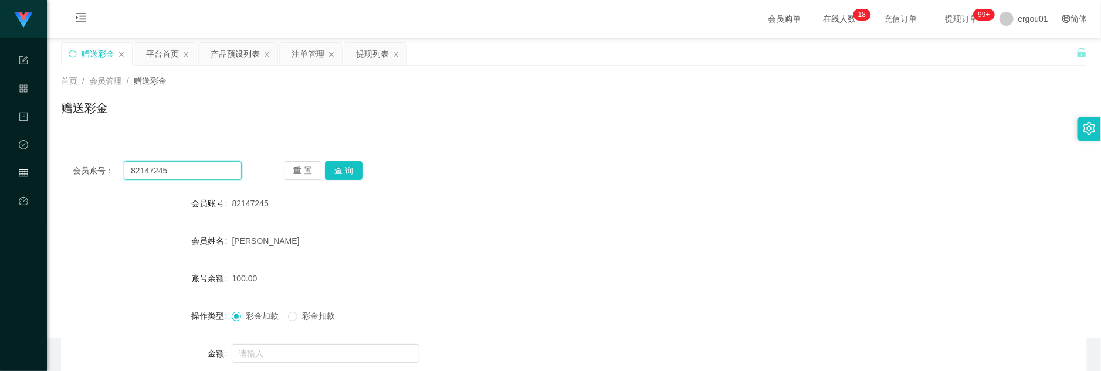
click at [189, 174] on input "82147245" at bounding box center [183, 170] width 118 height 19
paste input "Kiongkong"
type input "Kiongkong"
click at [352, 165] on button "查 询" at bounding box center [344, 170] width 38 height 19
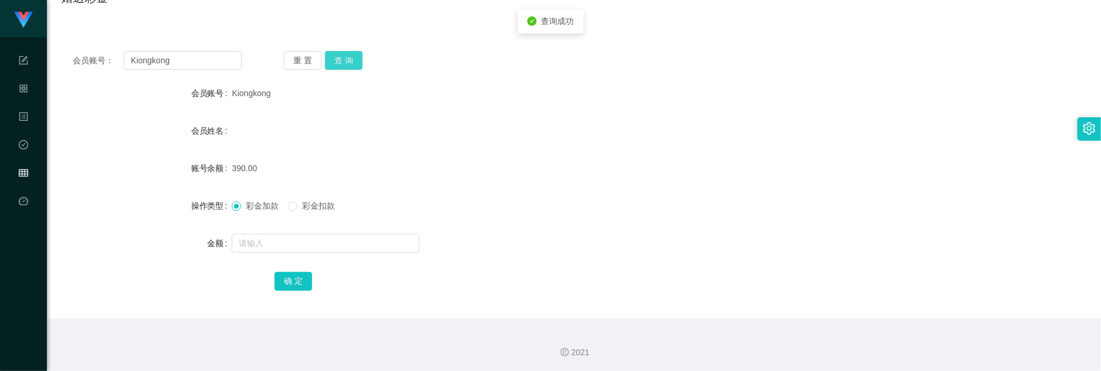
scroll to position [111, 0]
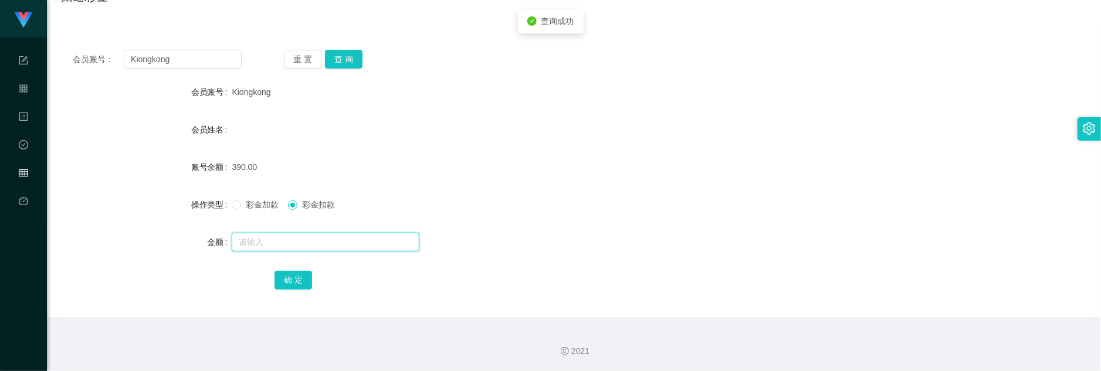
click at [297, 245] on input "text" at bounding box center [326, 242] width 188 height 19
type input "390"
click at [301, 280] on button "确 定" at bounding box center [293, 280] width 38 height 19
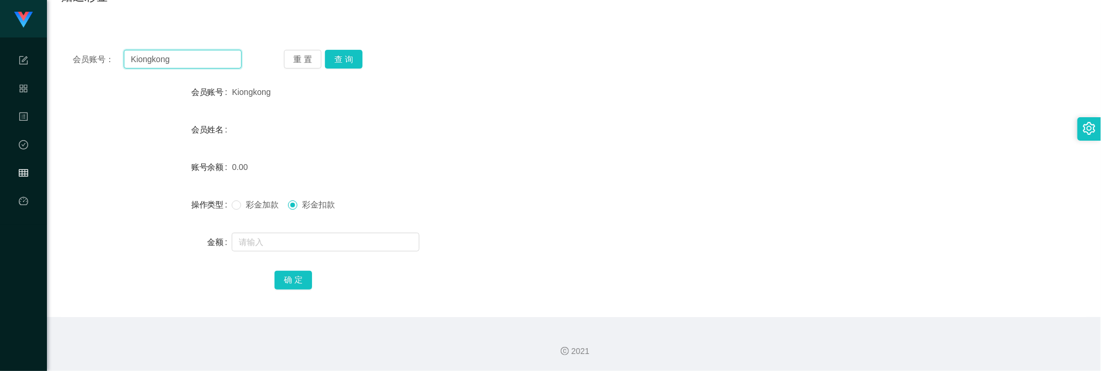
click at [221, 63] on input "Kiongkong" at bounding box center [183, 59] width 118 height 19
paste input "Ericsum2009"
type input "Ericsum2009"
click at [343, 53] on button "查 询" at bounding box center [344, 59] width 38 height 19
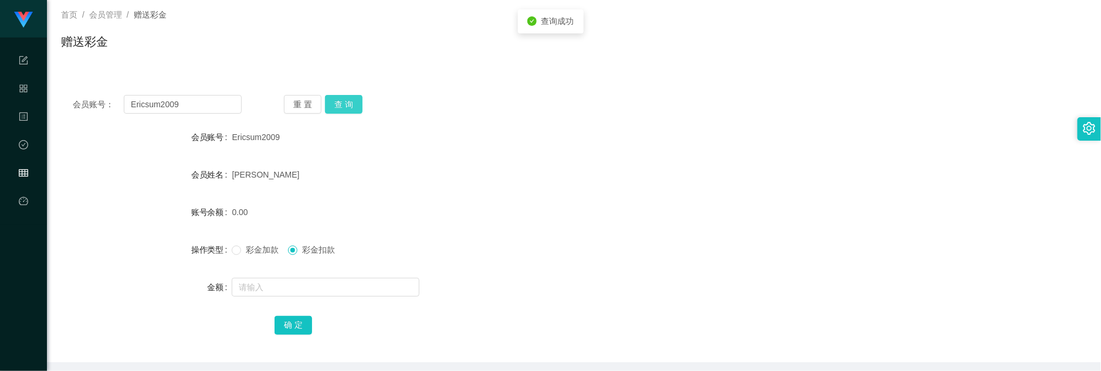
scroll to position [0, 0]
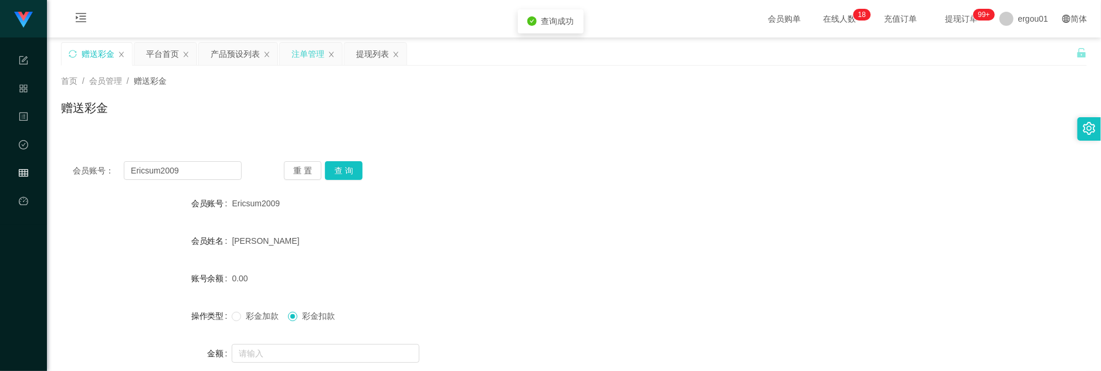
click at [306, 53] on div "注单管理" at bounding box center [307, 54] width 33 height 22
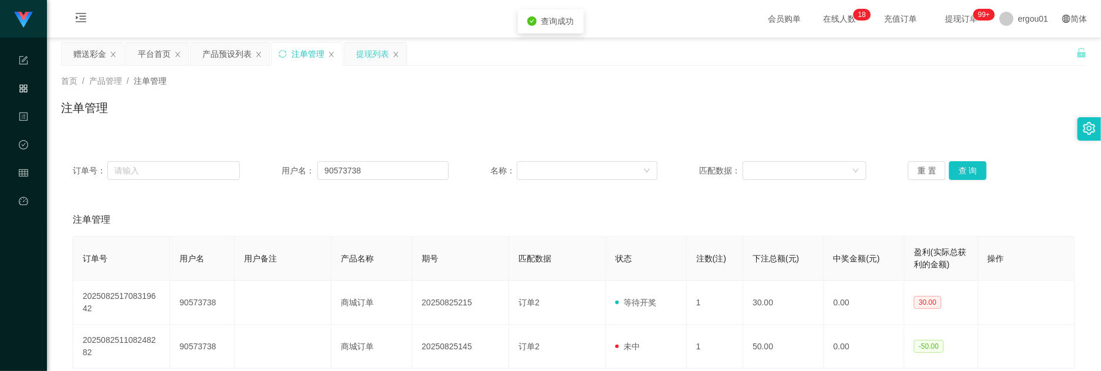
click at [362, 57] on div "提现列表" at bounding box center [372, 54] width 33 height 22
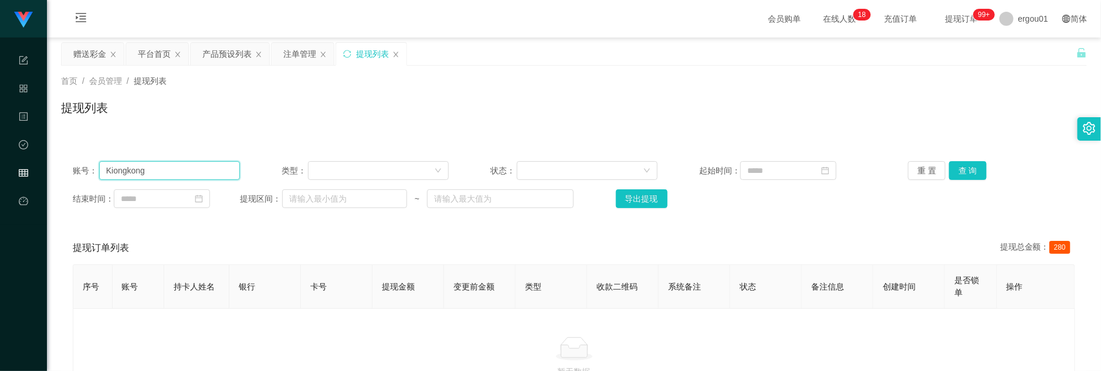
click at [192, 169] on input "Kiongkong" at bounding box center [169, 170] width 141 height 19
paste input "Ericsum2009"
click at [474, 172] on button "查 询" at bounding box center [968, 170] width 38 height 19
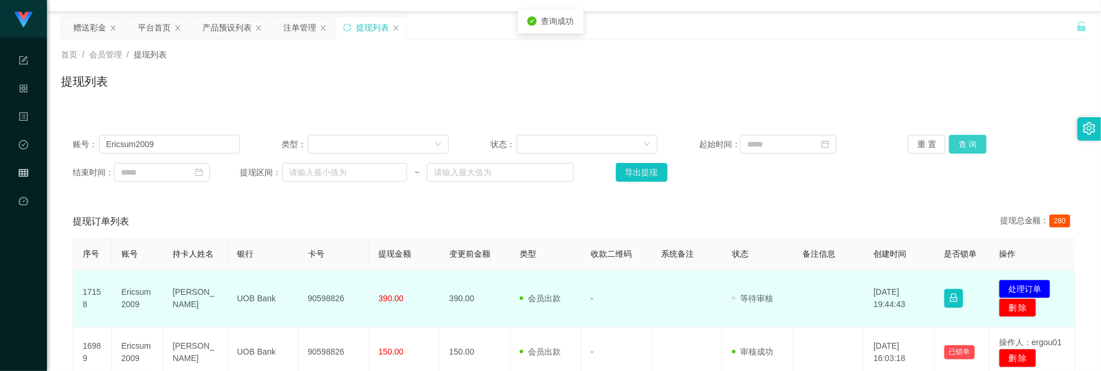
scroll to position [73, 0]
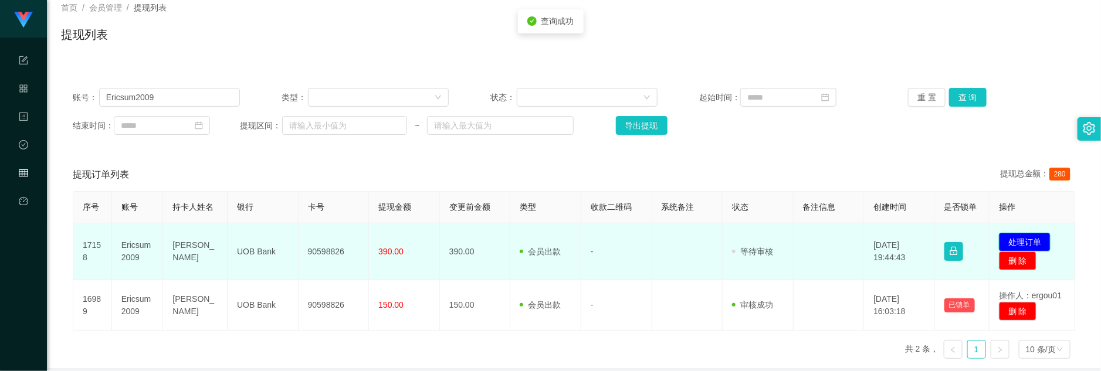
drag, startPoint x: 1016, startPoint y: 239, endPoint x: 1006, endPoint y: 241, distance: 10.1
click at [474, 239] on button "处理订单" at bounding box center [1025, 242] width 52 height 19
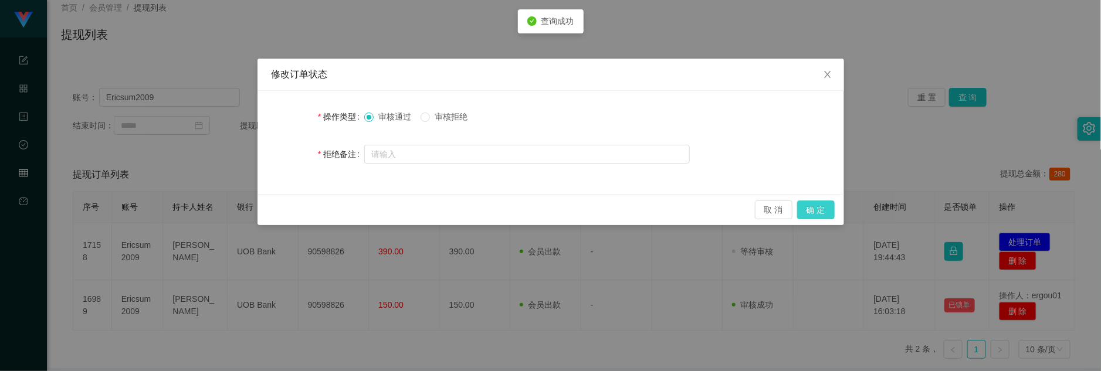
click at [474, 210] on button "确 定" at bounding box center [816, 210] width 38 height 19
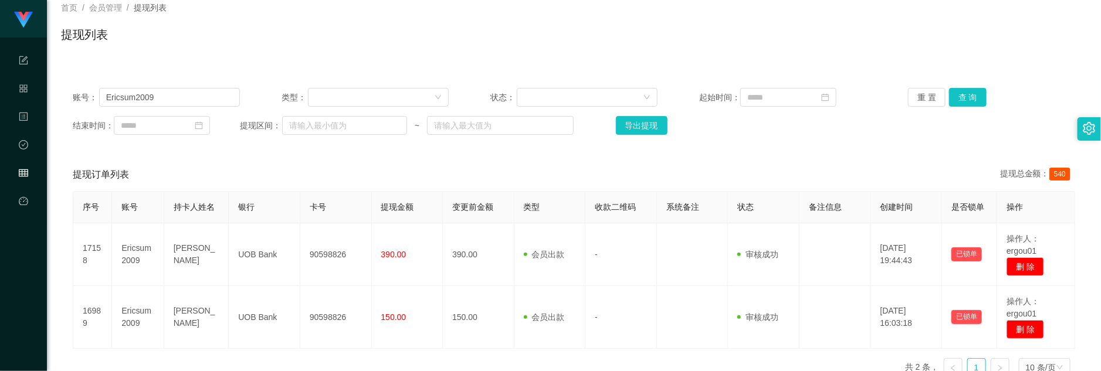
drag, startPoint x: 660, startPoint y: 240, endPoint x: 589, endPoint y: 210, distance: 76.7
click at [474, 240] on td at bounding box center [693, 254] width 72 height 63
drag, startPoint x: 204, startPoint y: 97, endPoint x: 523, endPoint y: 107, distance: 319.2
click at [204, 97] on input "Ericsum2009" at bounding box center [169, 97] width 141 height 19
paste input "moneyyy"
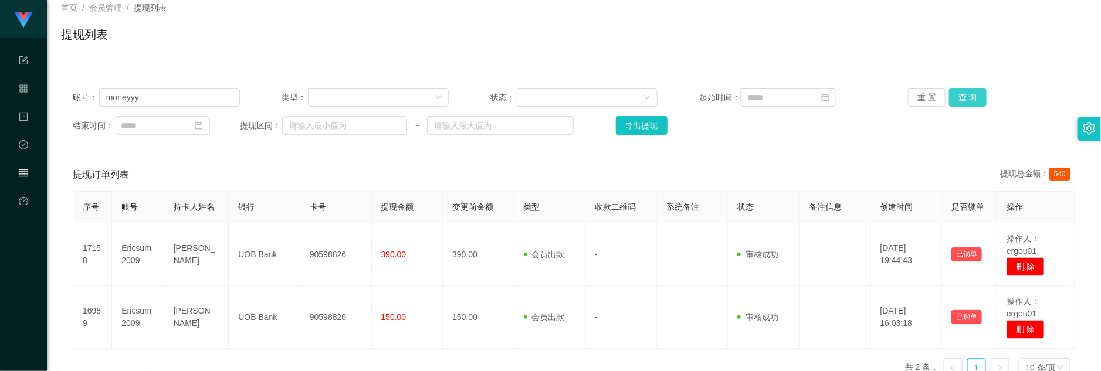
click at [474, 89] on button "查 询" at bounding box center [968, 97] width 38 height 19
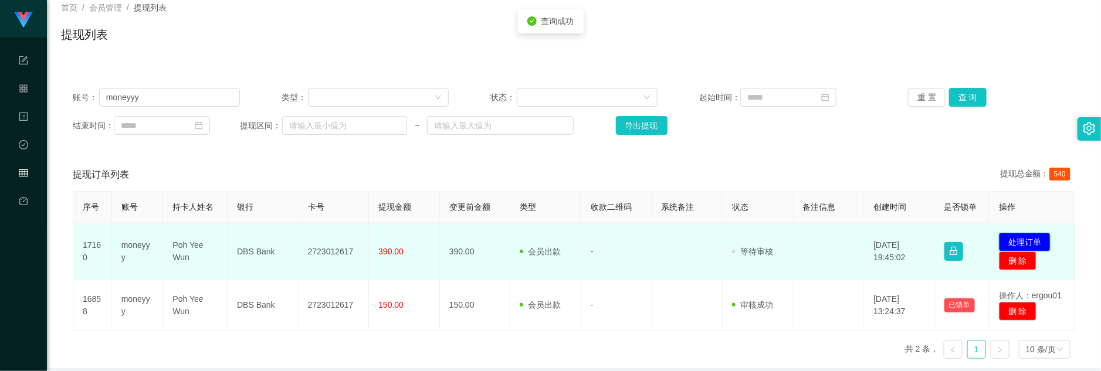
click at [474, 236] on button "处理订单" at bounding box center [1025, 242] width 52 height 19
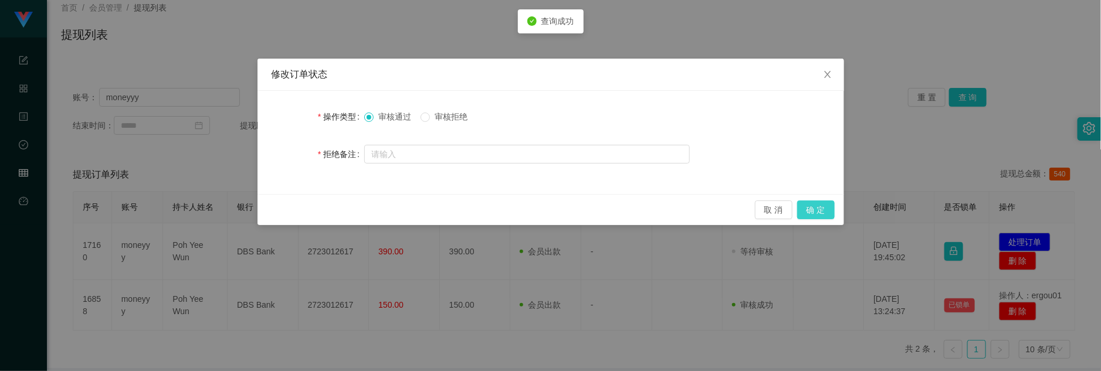
click at [474, 206] on button "确 定" at bounding box center [816, 210] width 38 height 19
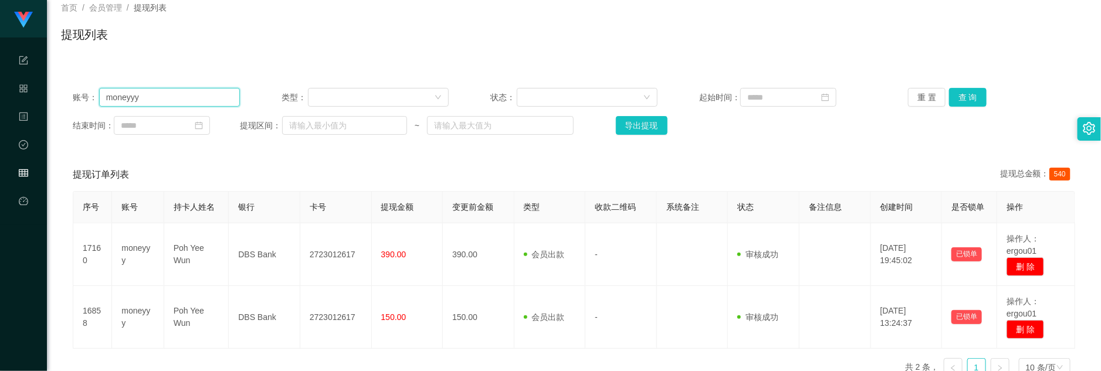
click at [188, 92] on input "moneyyy" at bounding box center [169, 97] width 141 height 19
paste input "82147245"
type input "82147245"
click at [474, 95] on button "查 询" at bounding box center [968, 97] width 38 height 19
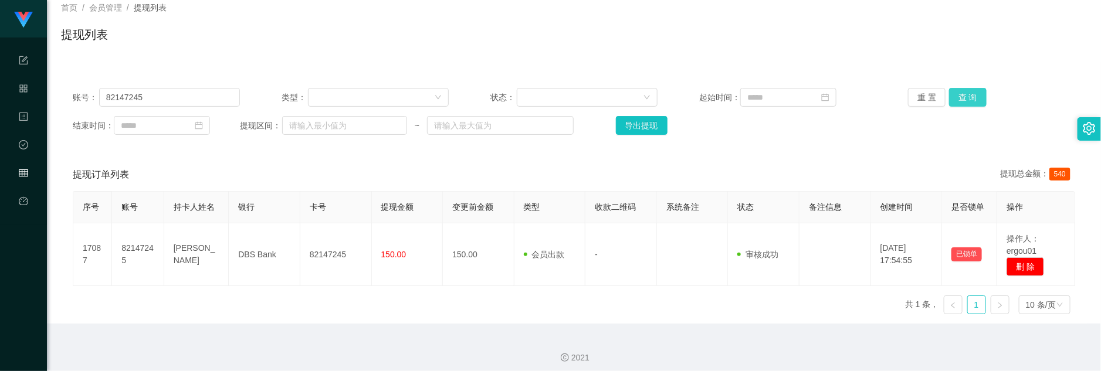
click at [474, 94] on button "查 询" at bounding box center [968, 97] width 38 height 19
click at [474, 94] on button "查 询" at bounding box center [974, 97] width 50 height 19
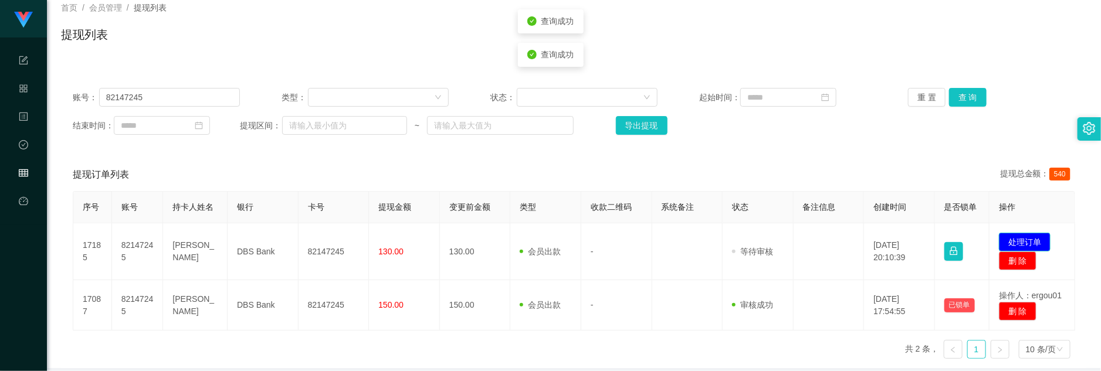
drag, startPoint x: 1018, startPoint y: 242, endPoint x: 887, endPoint y: 264, distance: 132.7
click at [474, 242] on button "处理订单" at bounding box center [1025, 242] width 52 height 19
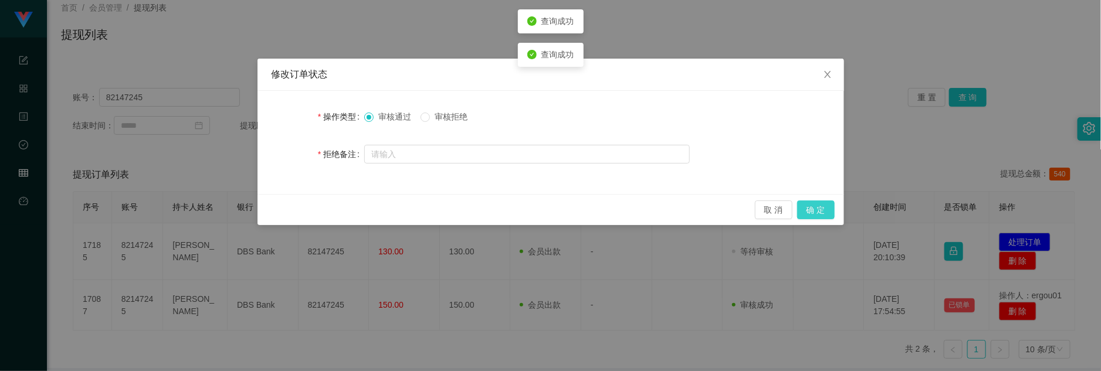
click at [474, 208] on button "确 定" at bounding box center [816, 210] width 38 height 19
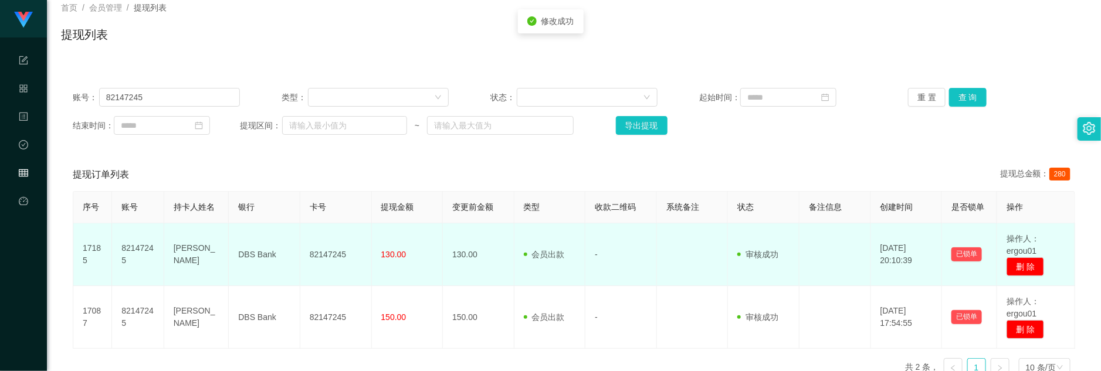
click at [335, 253] on td "82147245" at bounding box center [336, 254] width 72 height 63
copy td "82147245"
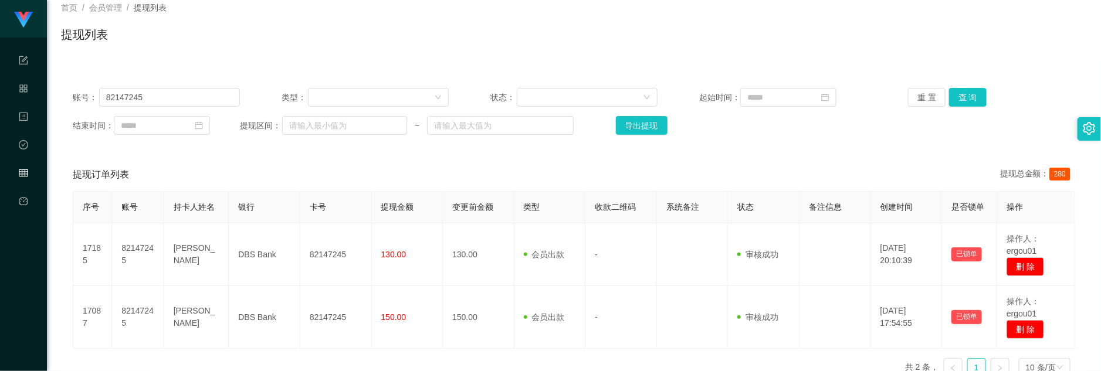
click at [196, 202] on span "持卡人姓名" at bounding box center [194, 206] width 41 height 9
